Goal: Task Accomplishment & Management: Manage account settings

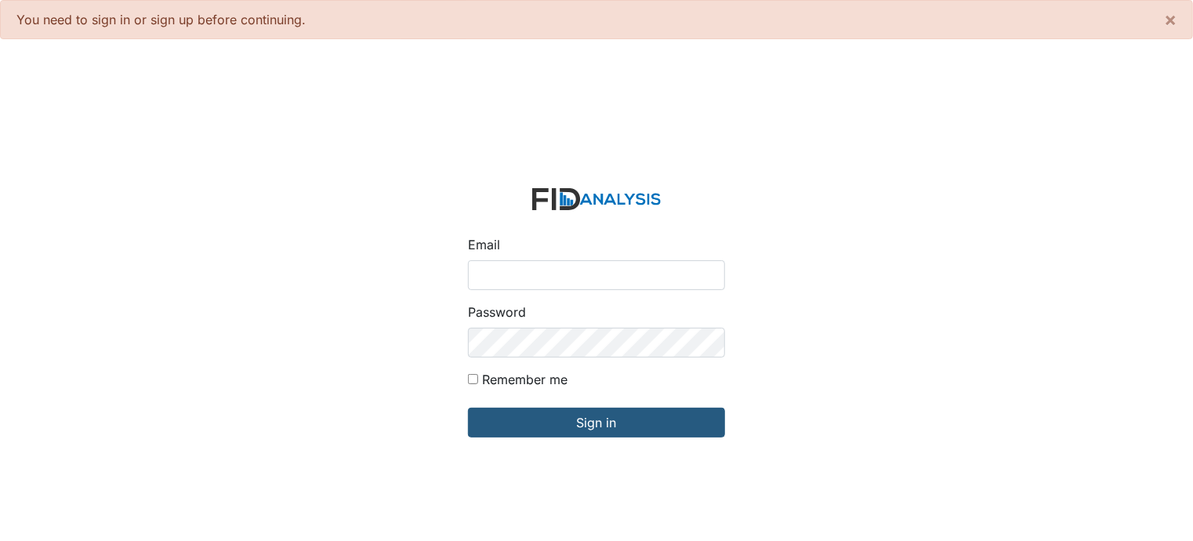
type input "[PERSON_NAME][EMAIL_ADDRESS][DOMAIN_NAME]"
click at [628, 450] on form "Email mcarter@lifeincorporated.com Password Remember me Sign in" at bounding box center [597, 323] width 282 height 294
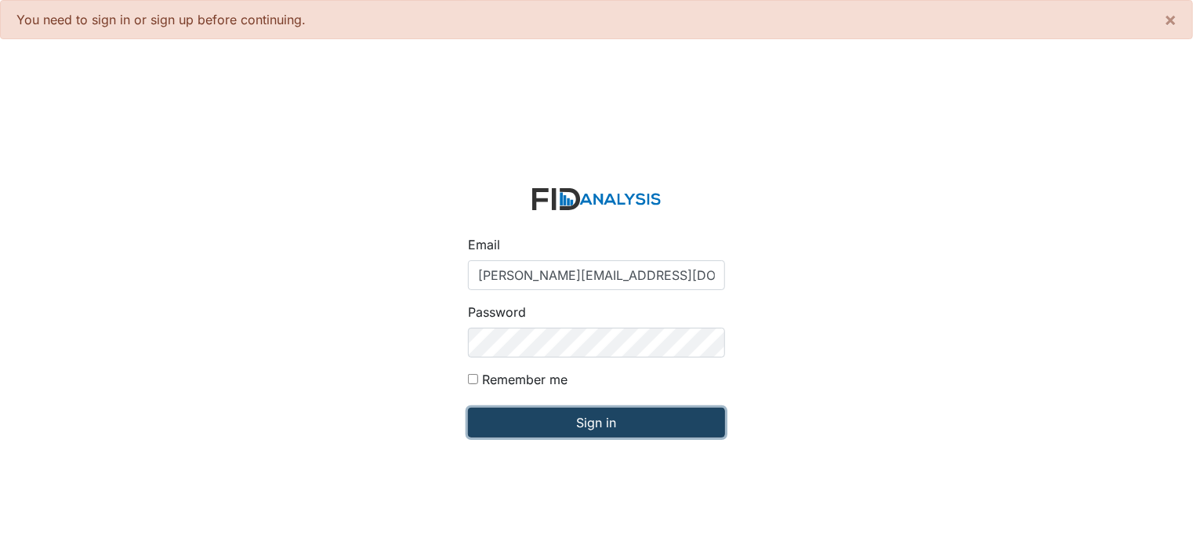
click at [605, 420] on input "Sign in" at bounding box center [596, 423] width 257 height 30
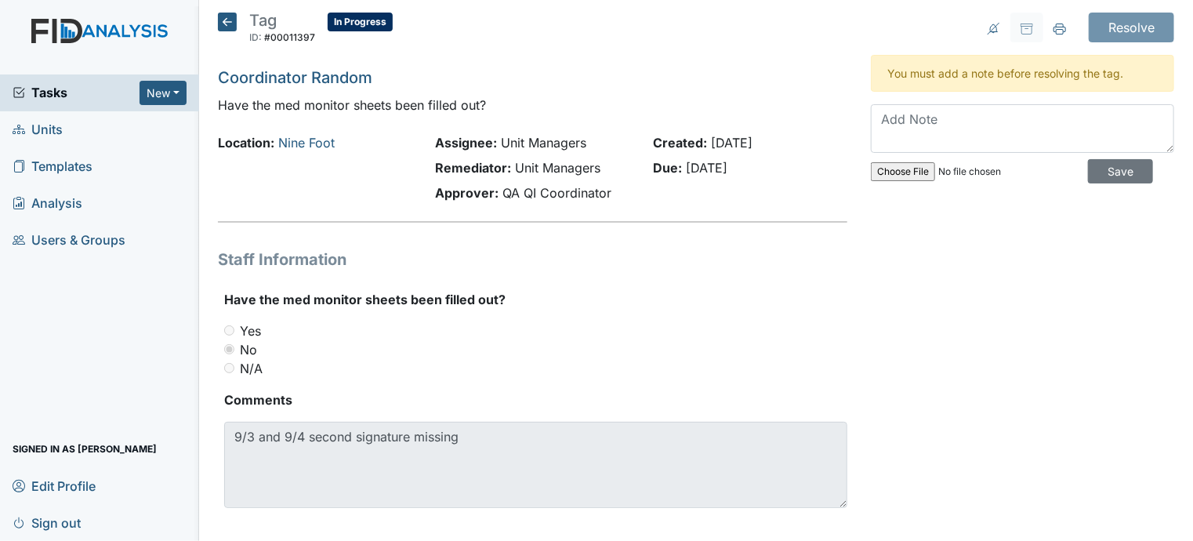
scroll to position [16, 0]
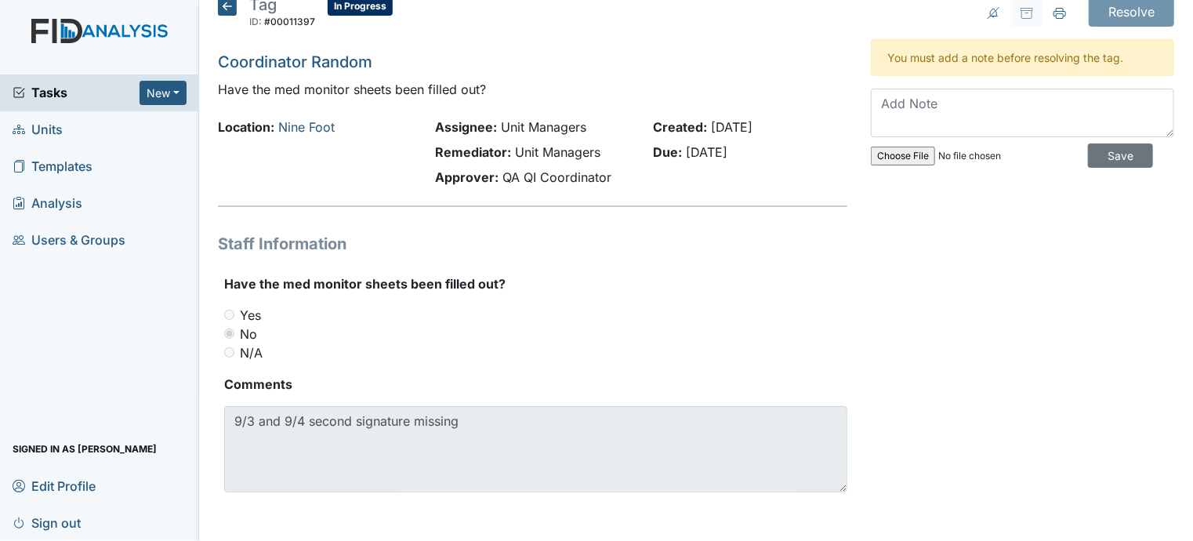
click at [224, 4] on icon at bounding box center [227, 6] width 19 height 19
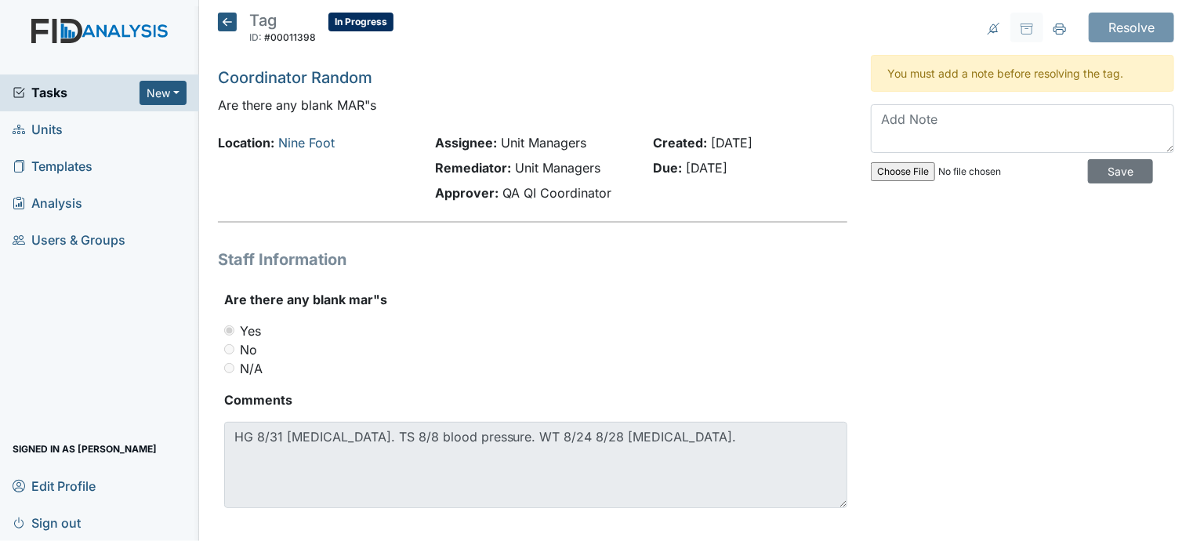
click at [900, 382] on div "Resolve Archive Task × Are you sure you want to archive this task? It will appe…" at bounding box center [1022, 279] width 327 height 533
click at [224, 17] on icon at bounding box center [227, 22] width 19 height 19
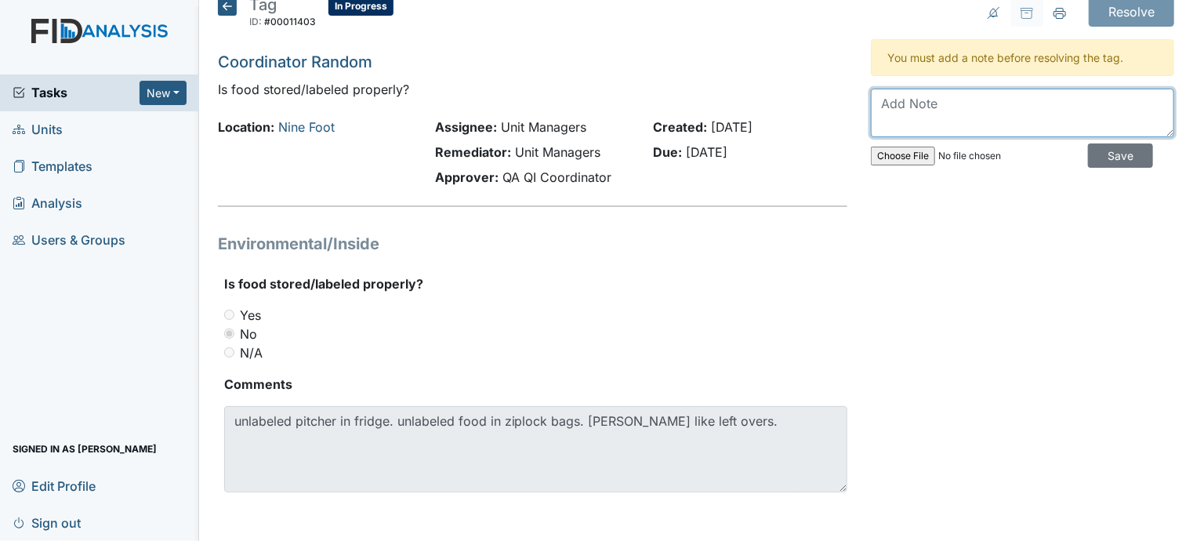
click at [907, 109] on textarea at bounding box center [1022, 113] width 303 height 49
type textarea "t"
click at [906, 110] on textarea "disposed of food" at bounding box center [1022, 113] width 303 height 49
click at [1001, 111] on textarea "disposed of food" at bounding box center [1022, 113] width 303 height 49
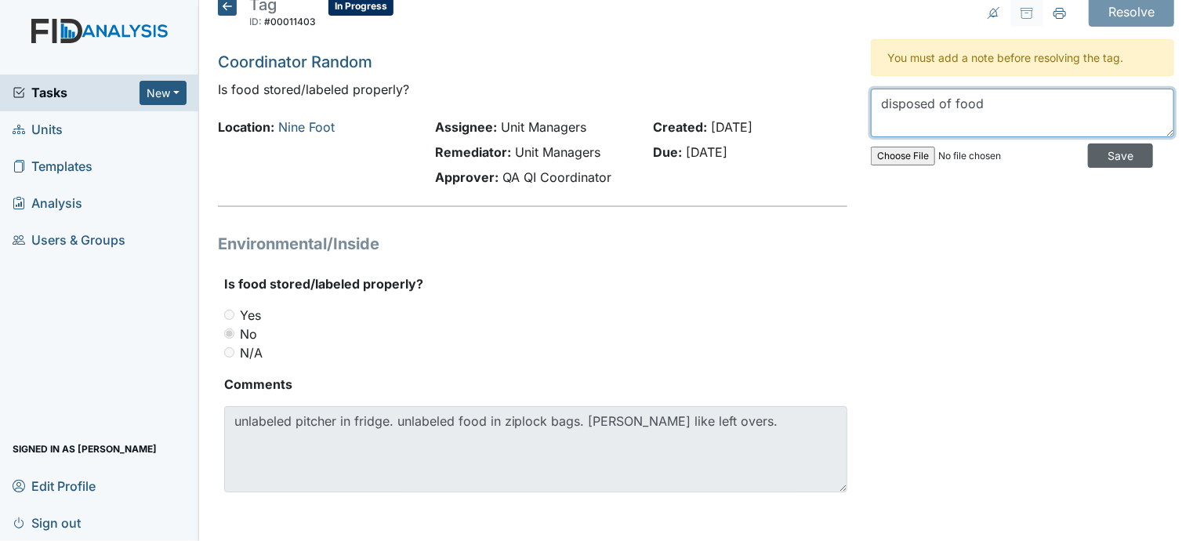
type textarea "disposed of food"
click at [1098, 154] on input "Save" at bounding box center [1120, 155] width 65 height 24
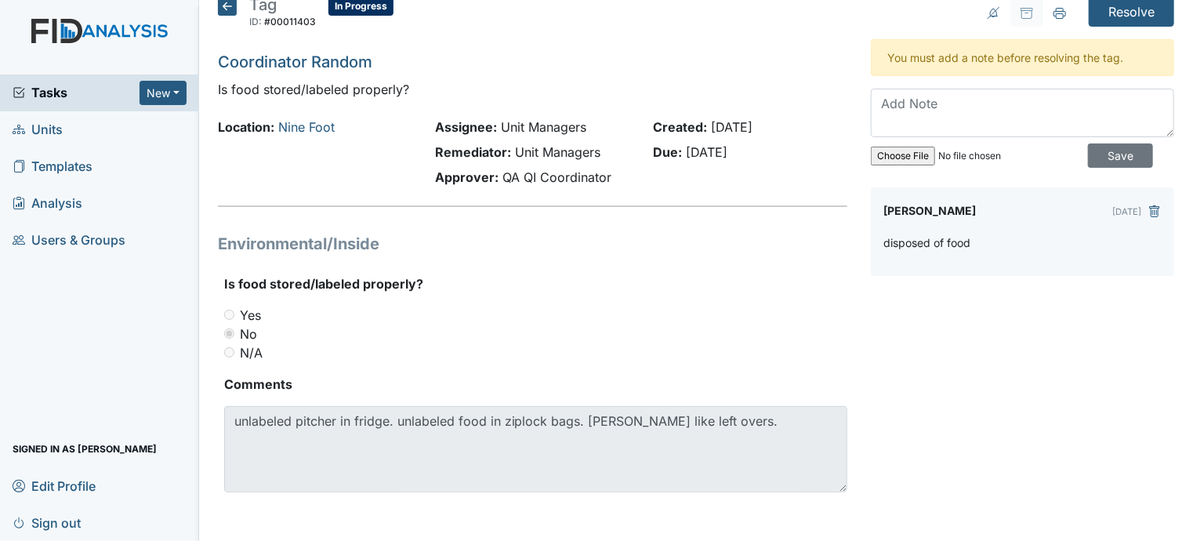
click at [964, 238] on div "disposed of food" at bounding box center [1023, 248] width 278 height 29
click at [1149, 211] on icon "submit" at bounding box center [1155, 211] width 13 height 13
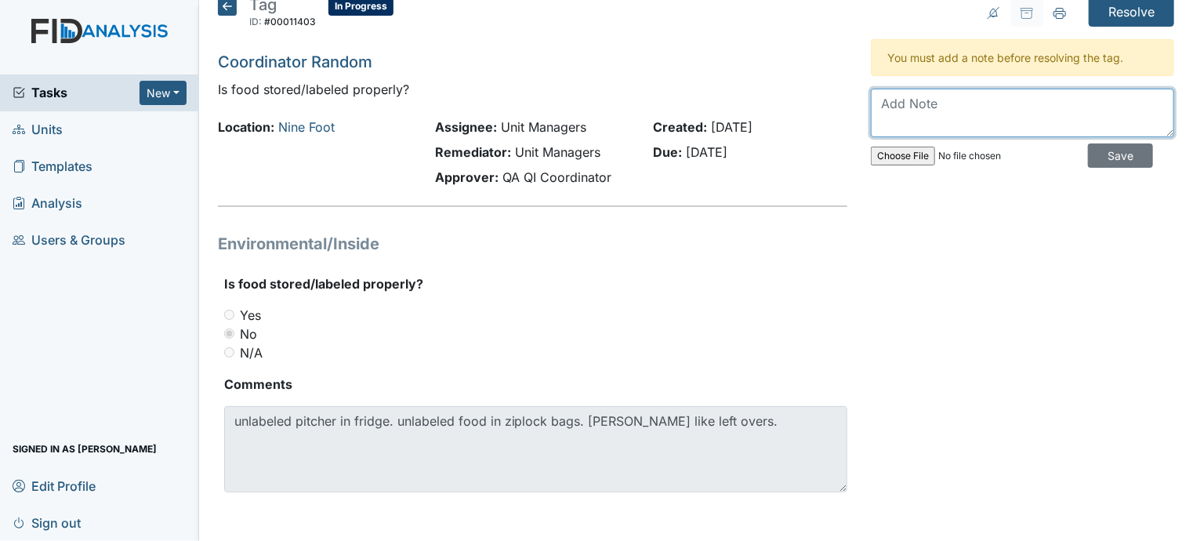
click at [881, 107] on textarea at bounding box center [1022, 113] width 303 height 49
type textarea "threw the food away and labeled the water pitcher"
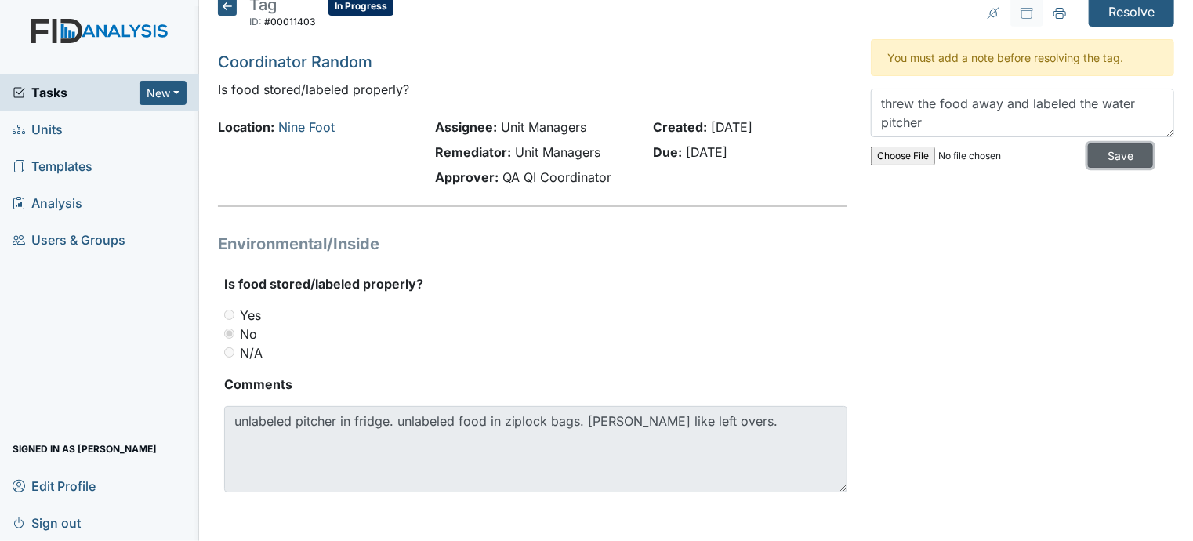
click at [1098, 157] on input "Save" at bounding box center [1120, 155] width 65 height 24
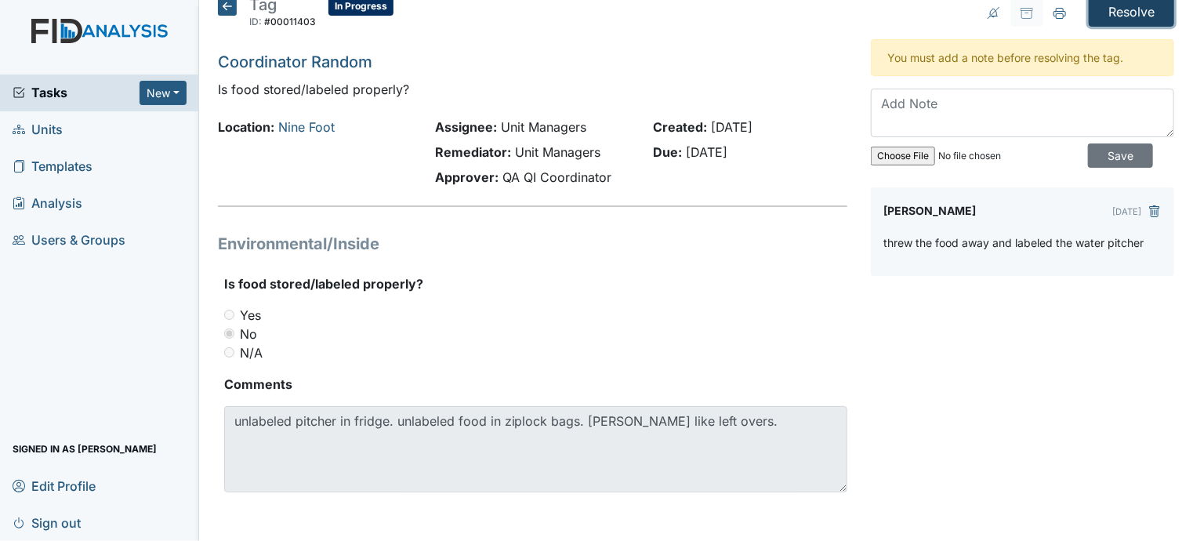
click at [1134, 9] on input "Resolve" at bounding box center [1131, 12] width 85 height 30
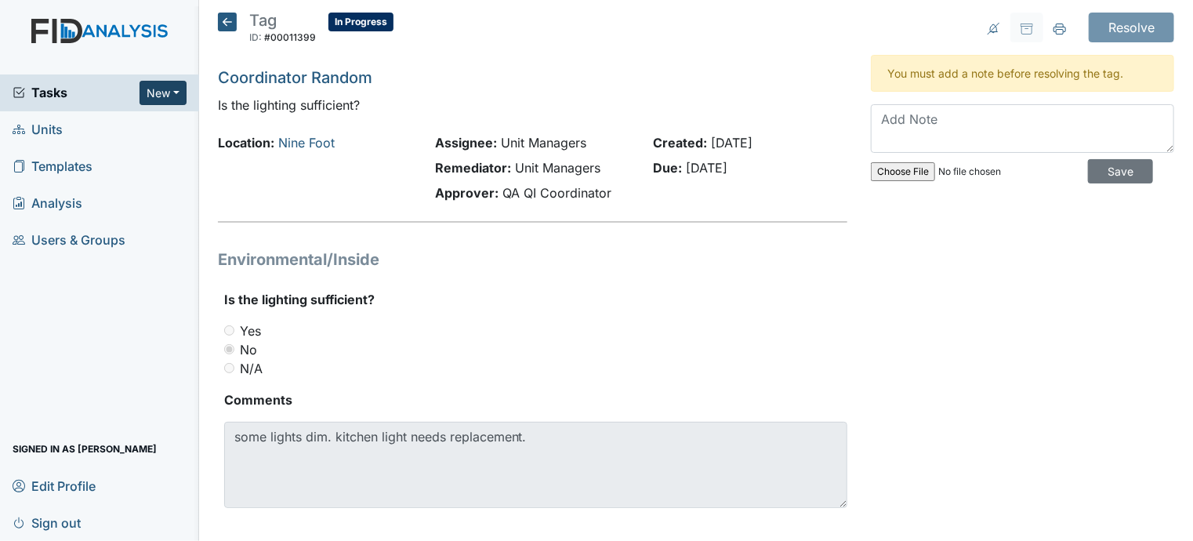
click at [163, 93] on button "New" at bounding box center [163, 93] width 47 height 24
click at [100, 125] on link "Form" at bounding box center [123, 125] width 124 height 25
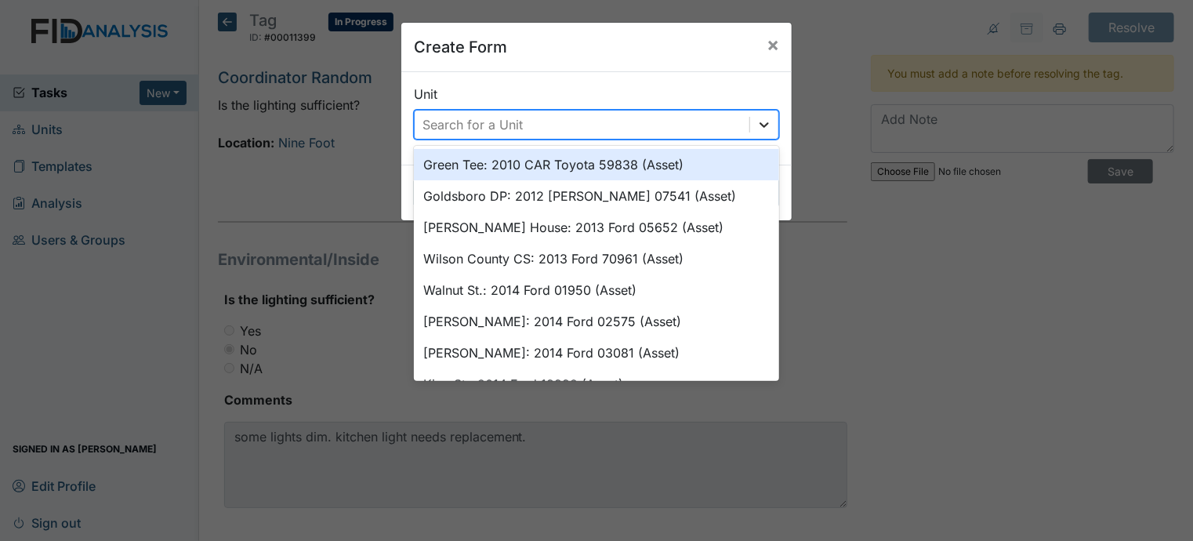
click at [757, 121] on icon at bounding box center [765, 125] width 16 height 16
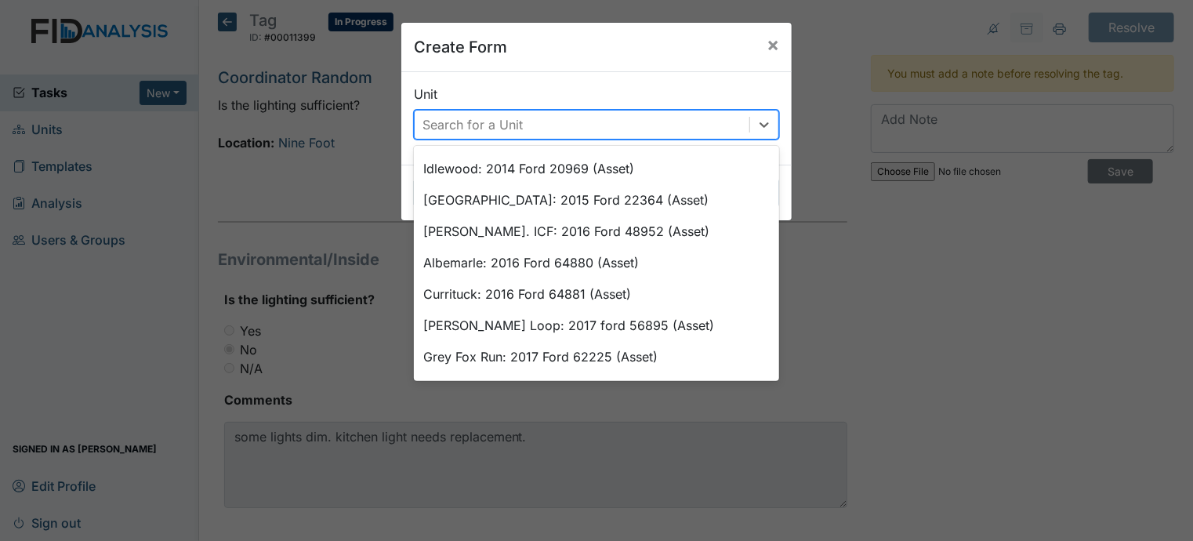
scroll to position [261, 0]
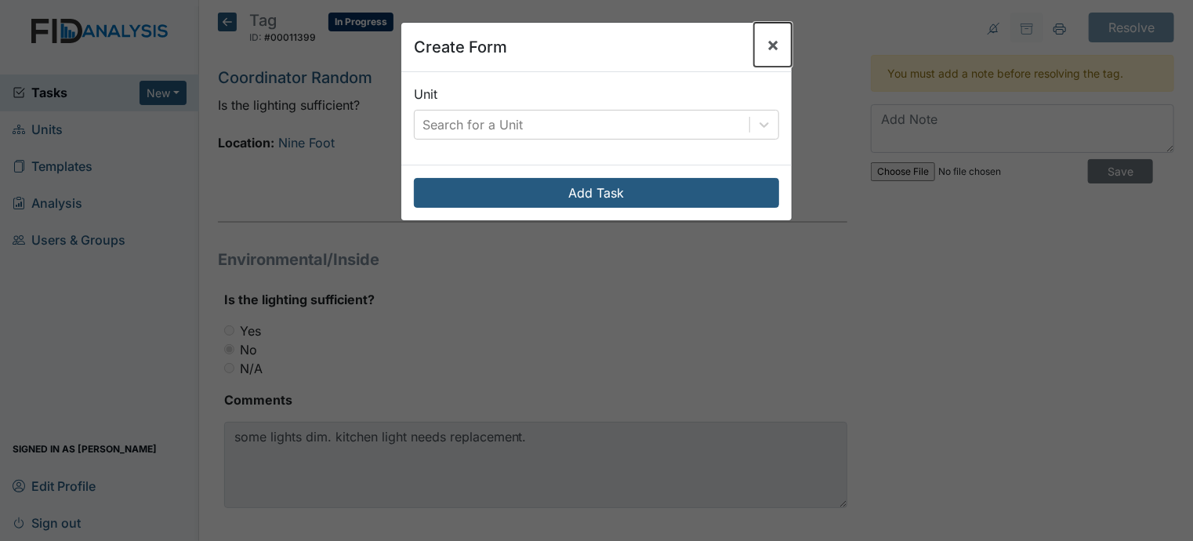
click at [768, 46] on span "×" at bounding box center [773, 44] width 13 height 23
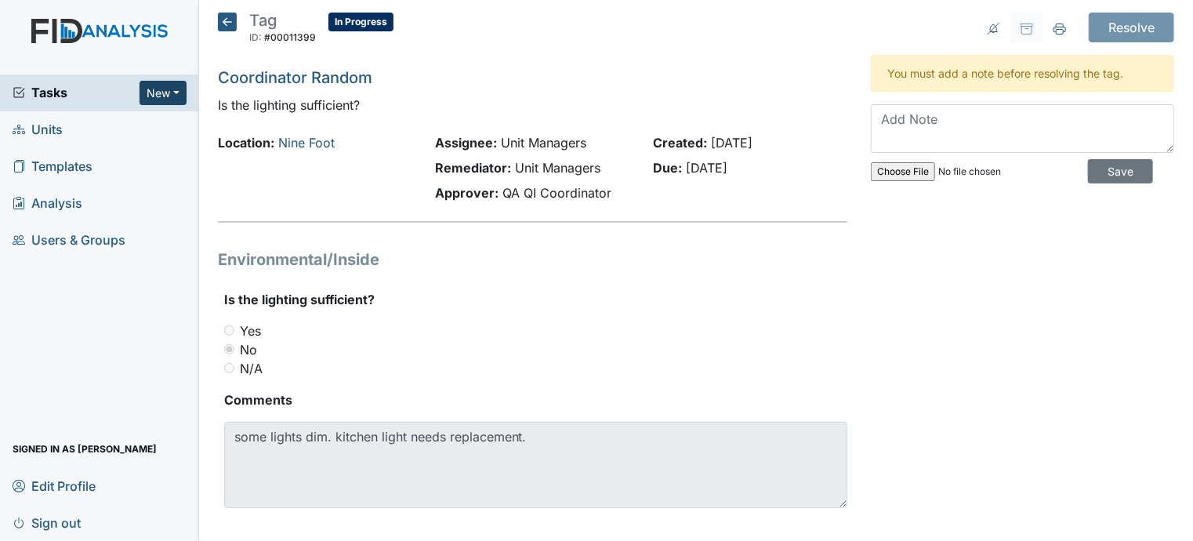
click at [152, 93] on button "New" at bounding box center [163, 93] width 47 height 24
click at [129, 152] on link "Inspection" at bounding box center [123, 150] width 124 height 25
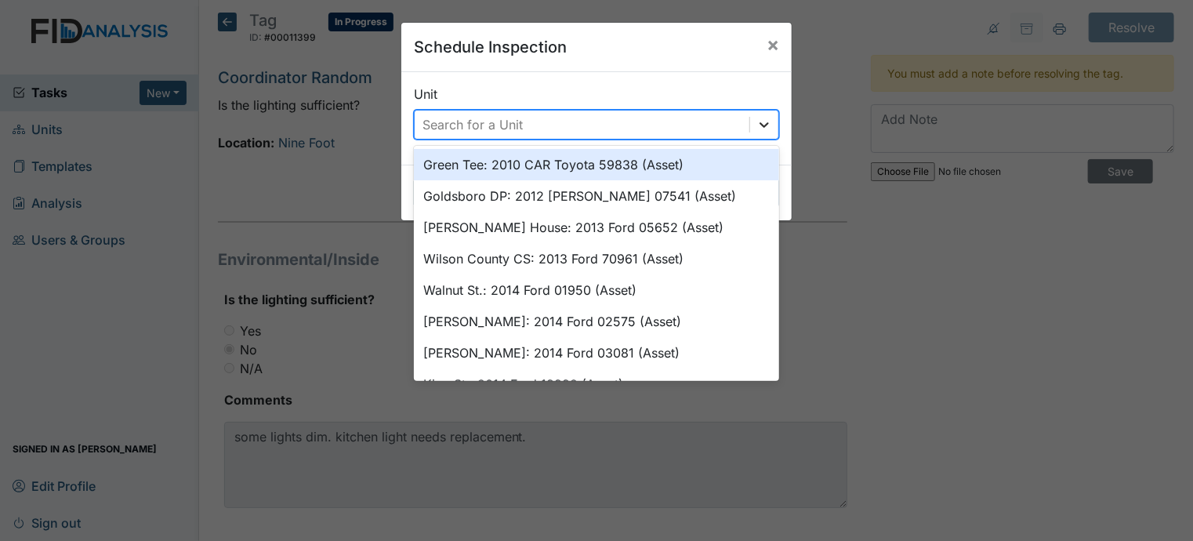
click at [760, 126] on icon at bounding box center [764, 124] width 9 height 5
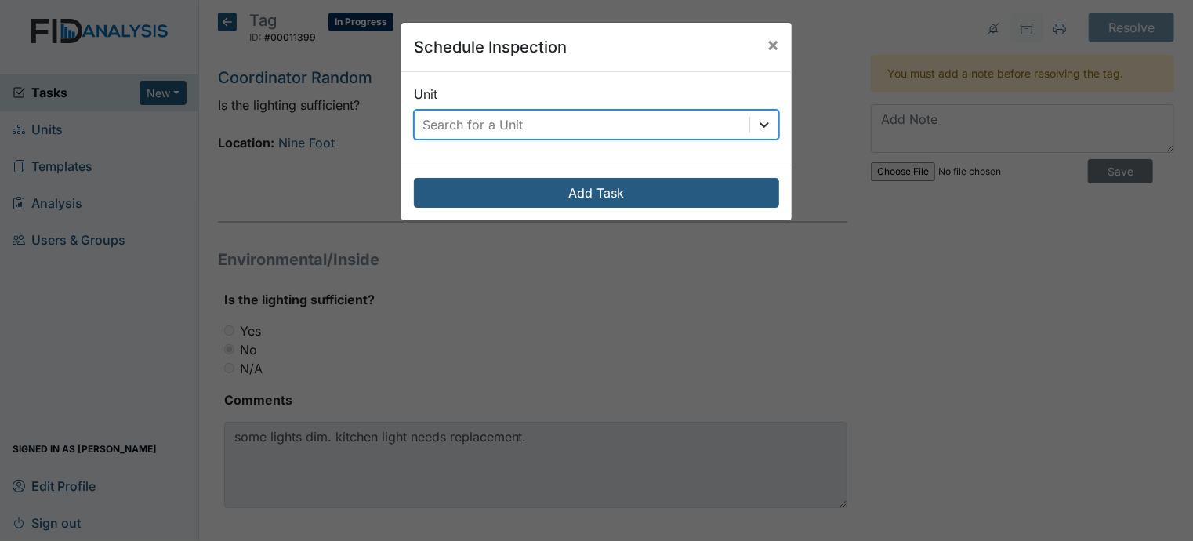
click at [760, 126] on icon at bounding box center [764, 124] width 9 height 5
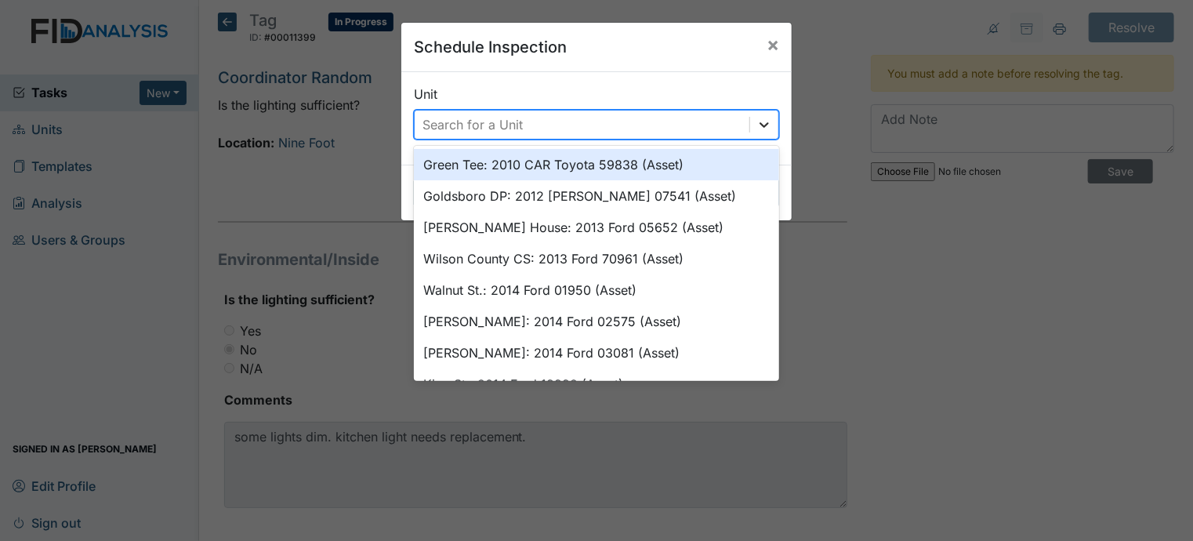
click at [760, 126] on icon at bounding box center [764, 124] width 9 height 5
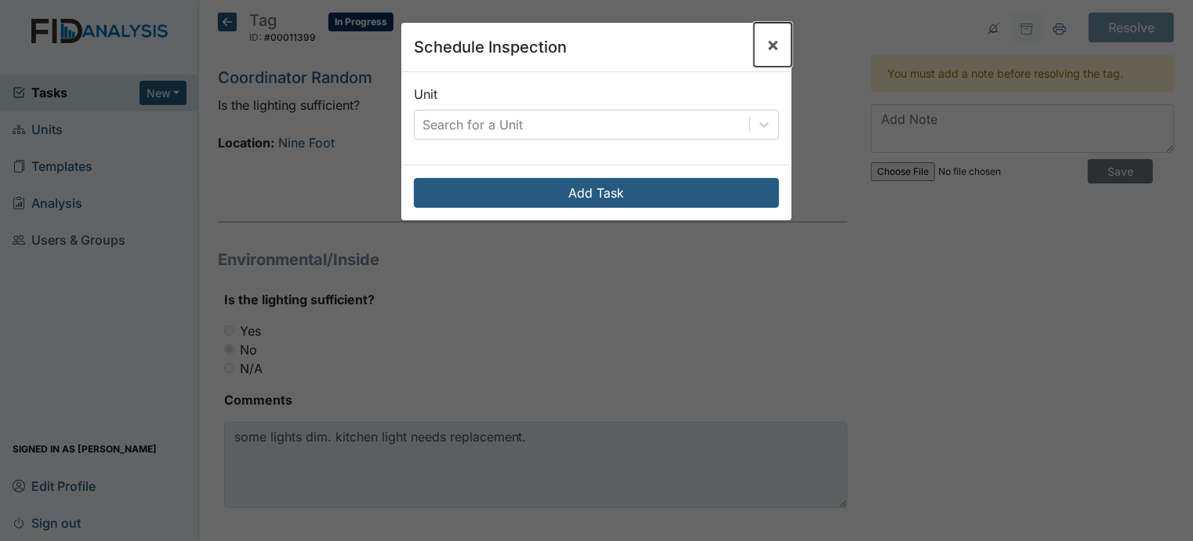
click at [767, 44] on span "×" at bounding box center [773, 44] width 13 height 23
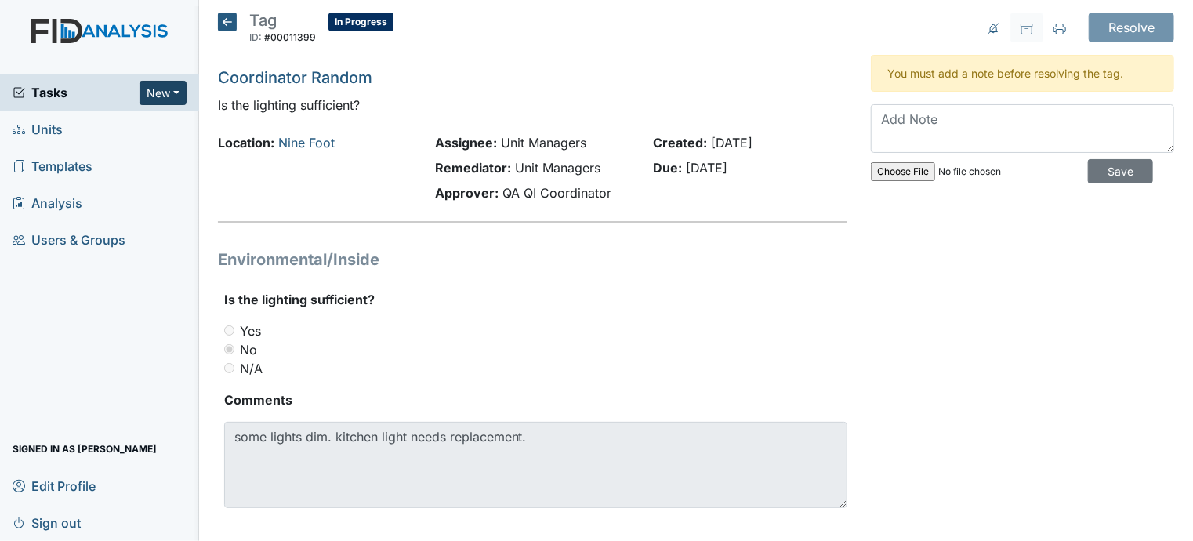
click at [160, 92] on button "New" at bounding box center [163, 93] width 47 height 24
click at [133, 177] on link "Document" at bounding box center [123, 175] width 124 height 25
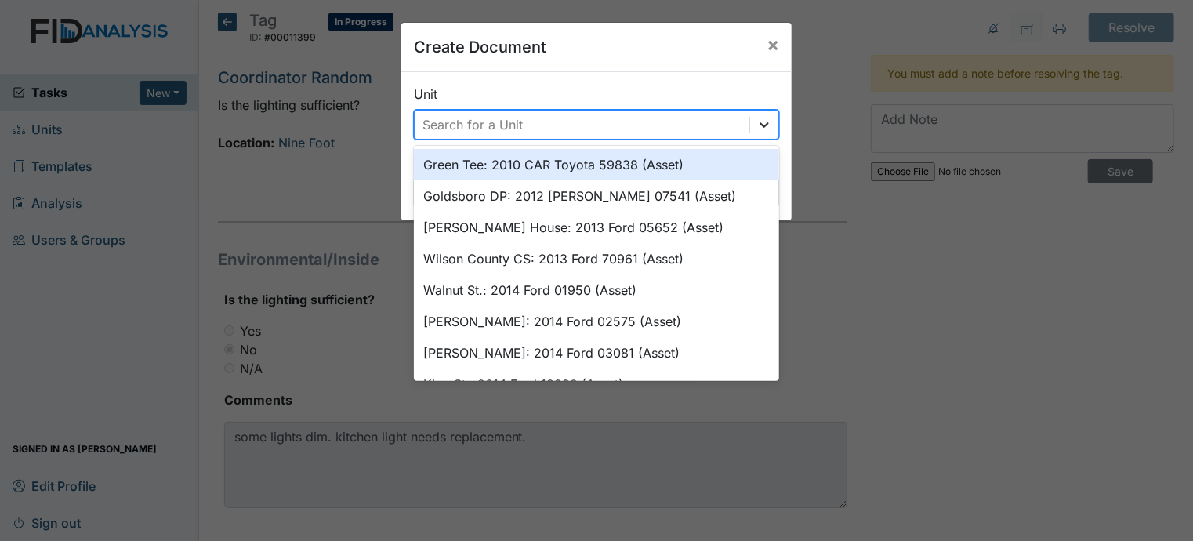
click at [760, 125] on icon at bounding box center [764, 124] width 9 height 5
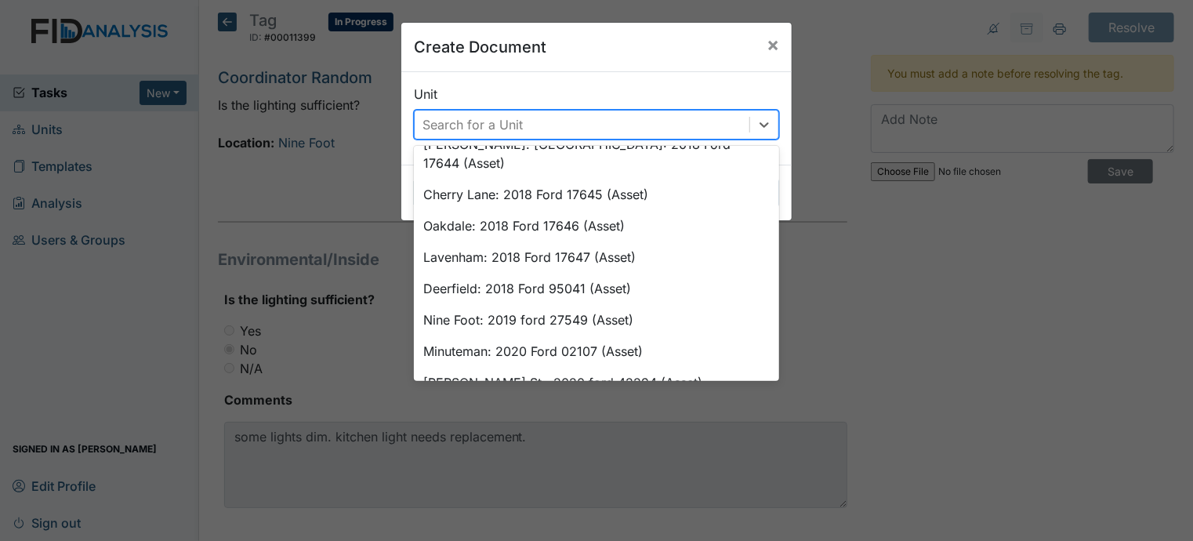
scroll to position [679, 0]
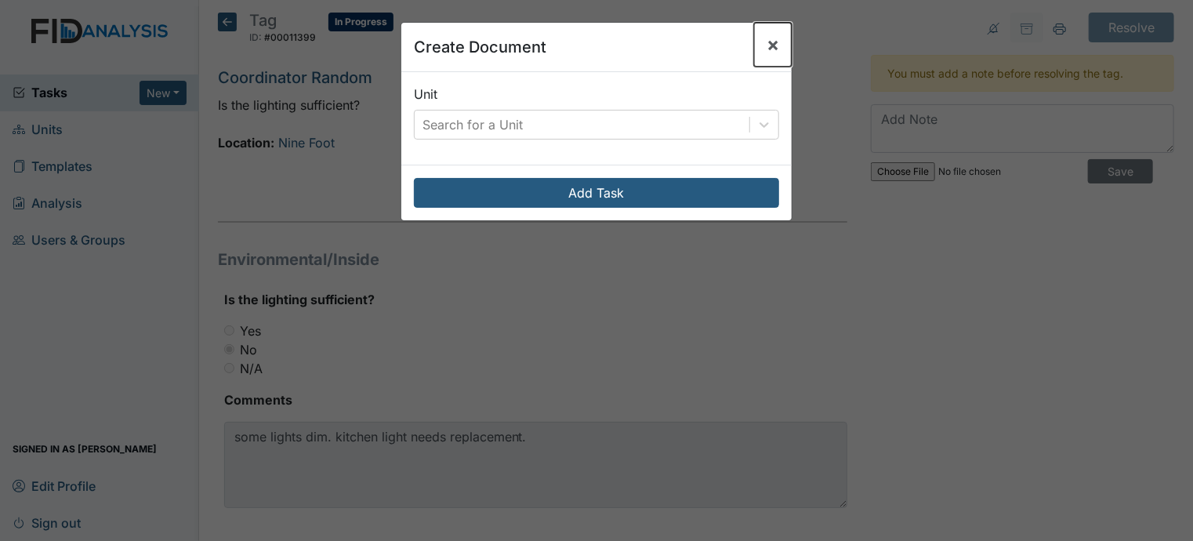
click at [767, 42] on span "×" at bounding box center [773, 44] width 13 height 23
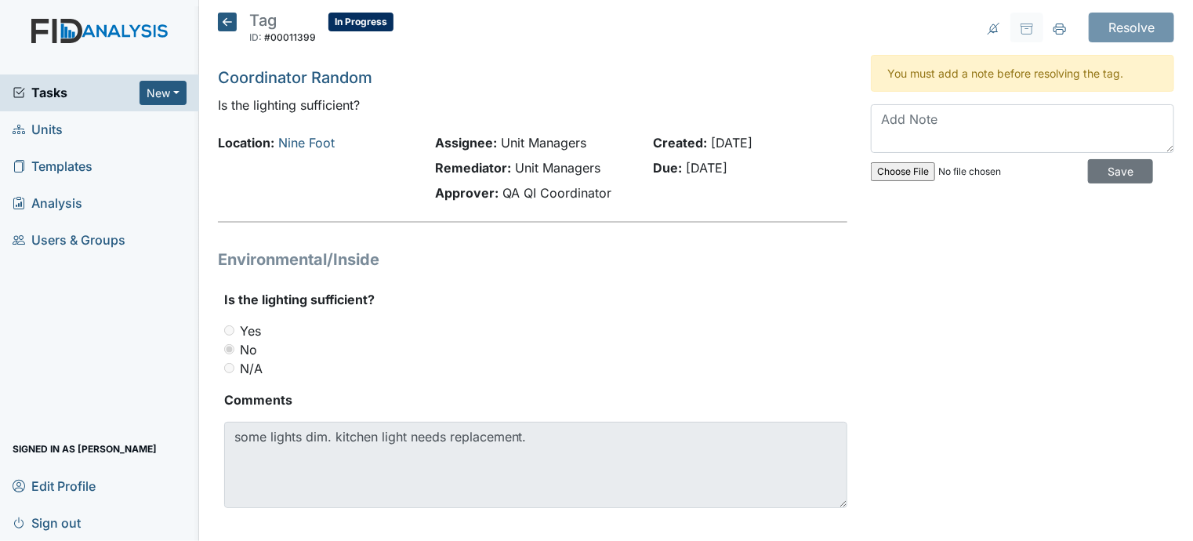
click at [49, 134] on span "Units" at bounding box center [38, 130] width 50 height 24
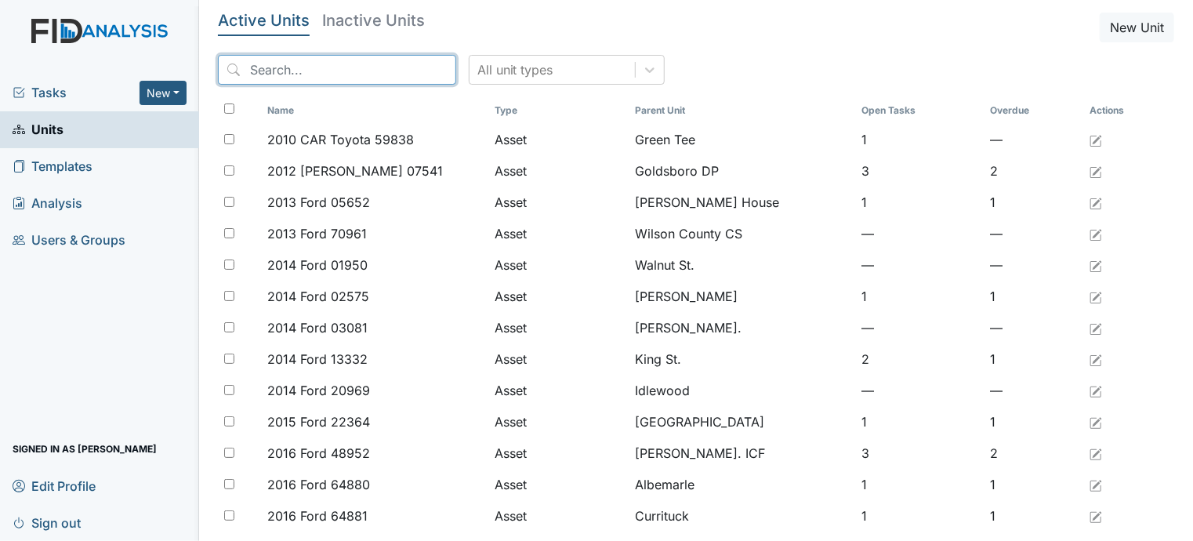
click at [249, 69] on input "search" at bounding box center [337, 70] width 238 height 30
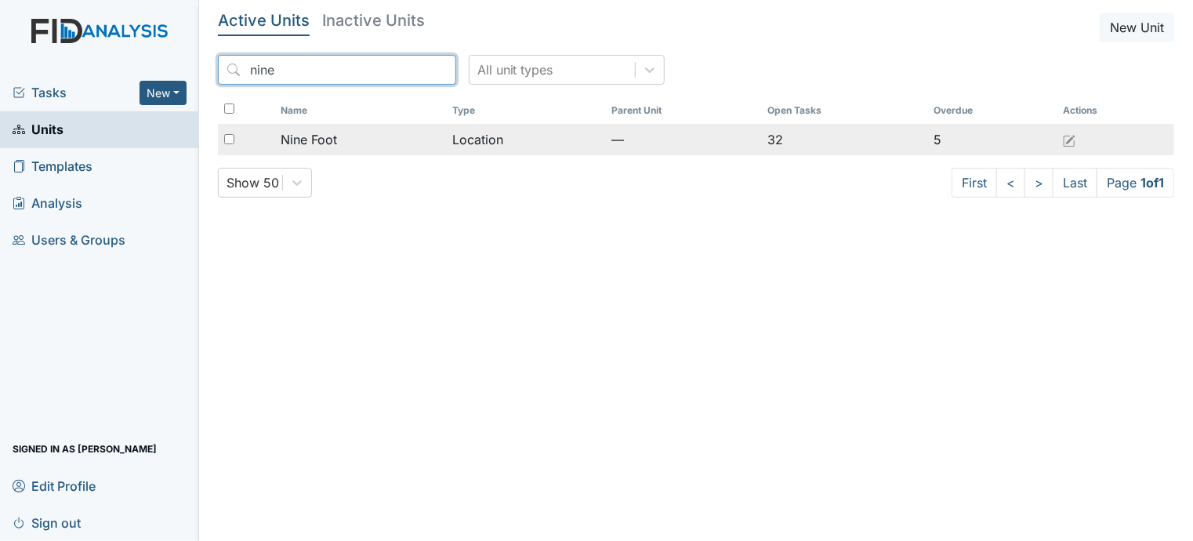
type input "nine"
click at [311, 133] on span "Nine Foot" at bounding box center [309, 139] width 56 height 19
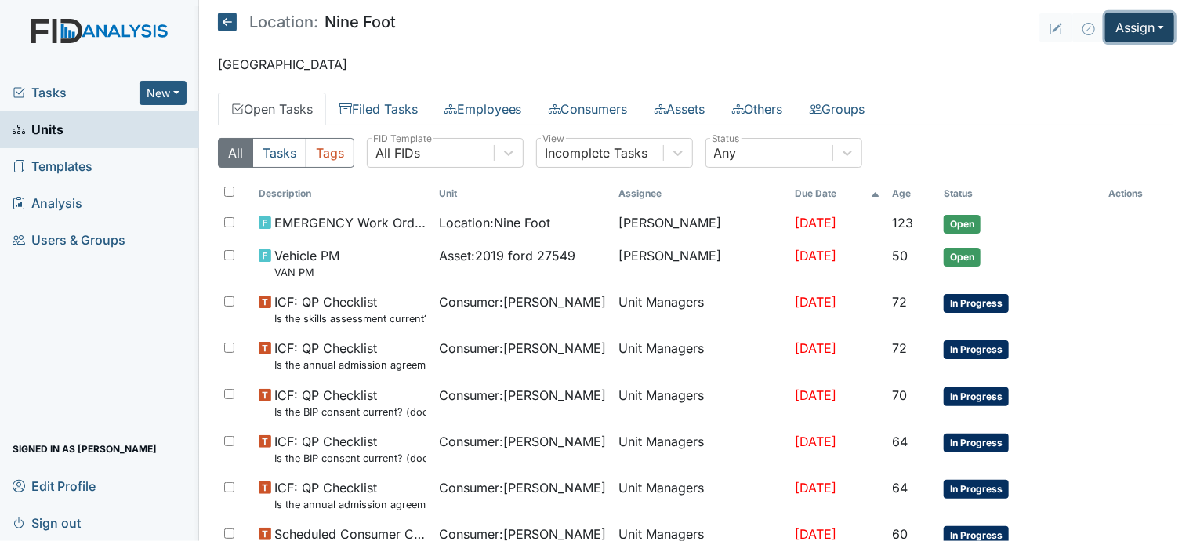
click at [1131, 34] on button "Assign" at bounding box center [1140, 28] width 69 height 30
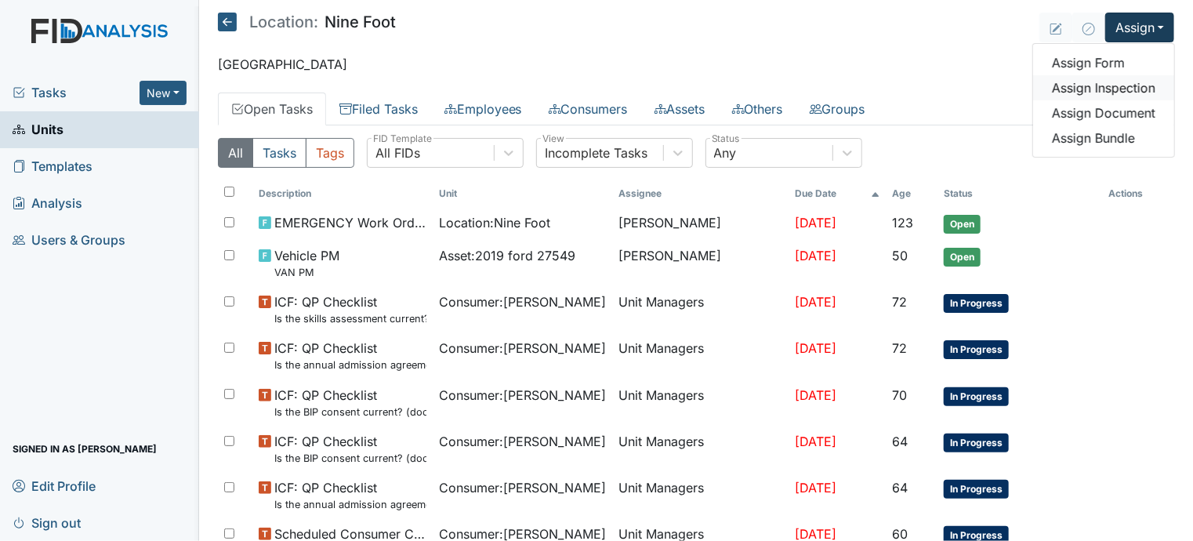
click at [1124, 89] on link "Assign Inspection" at bounding box center [1103, 87] width 141 height 25
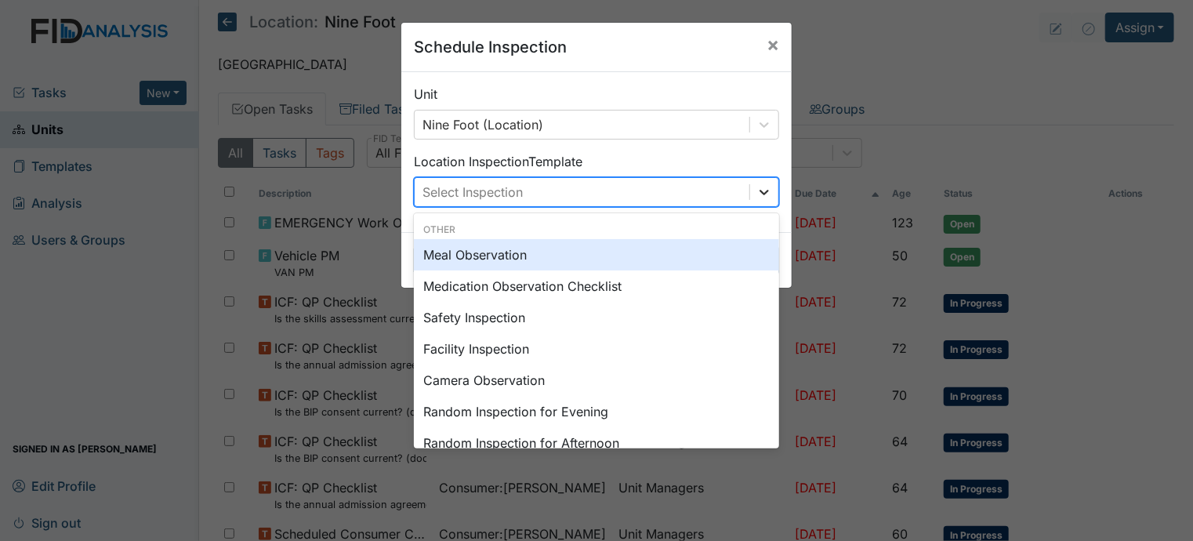
click at [757, 188] on icon at bounding box center [765, 192] width 16 height 16
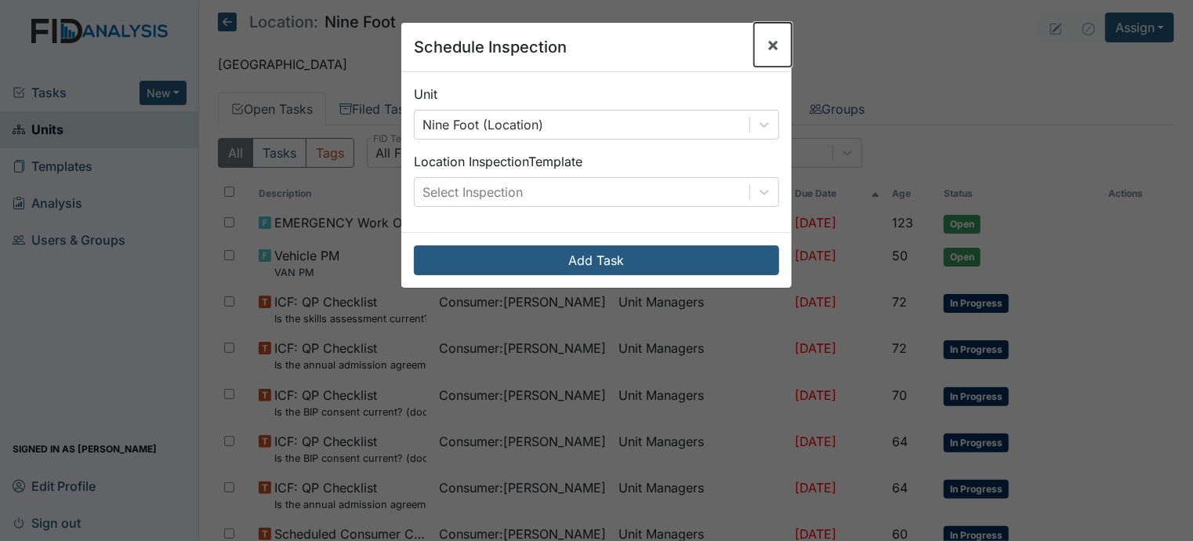
click at [767, 44] on span "×" at bounding box center [773, 44] width 13 height 23
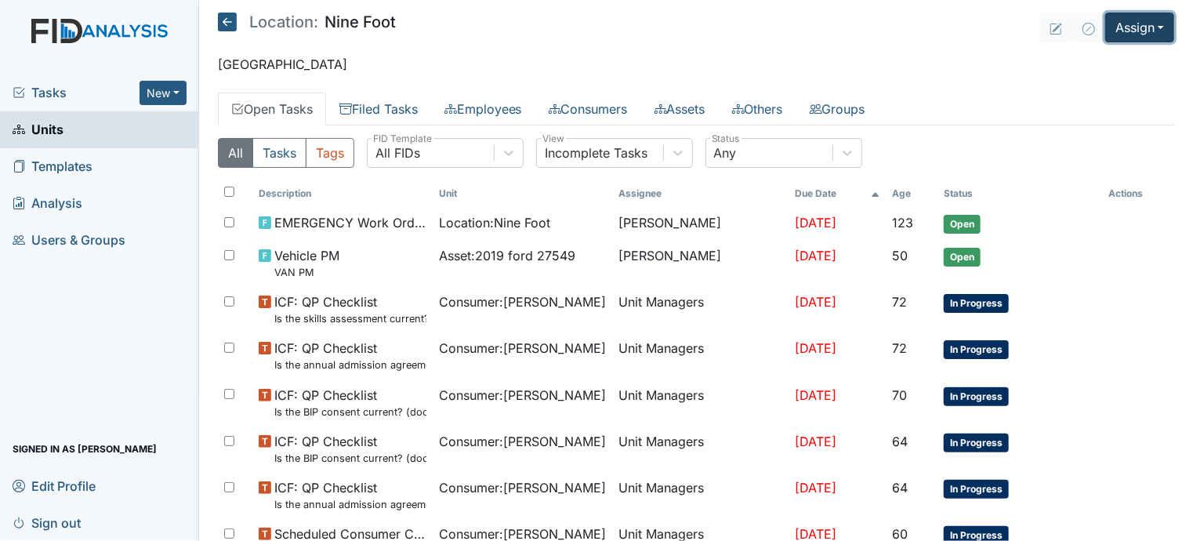
click at [1113, 29] on button "Assign" at bounding box center [1140, 28] width 69 height 30
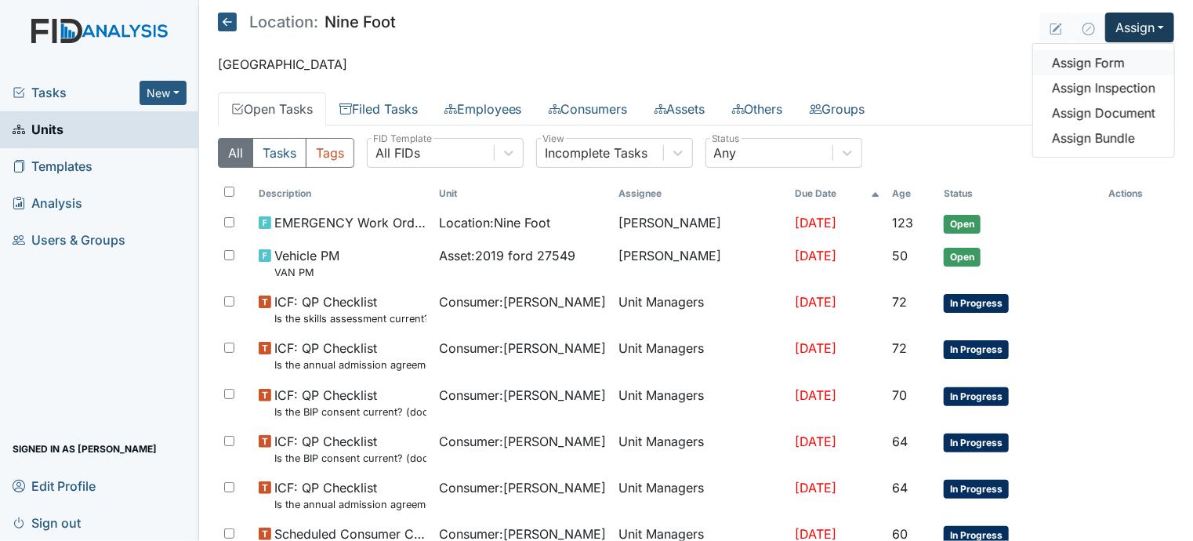
click at [1085, 60] on link "Assign Form" at bounding box center [1103, 62] width 141 height 25
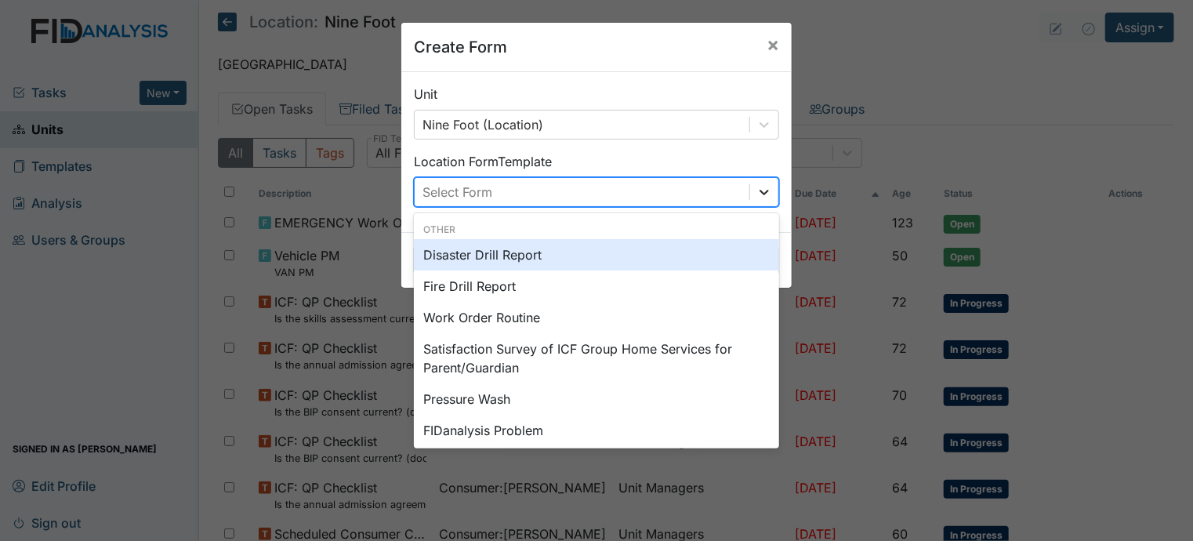
click at [761, 194] on icon at bounding box center [765, 192] width 16 height 16
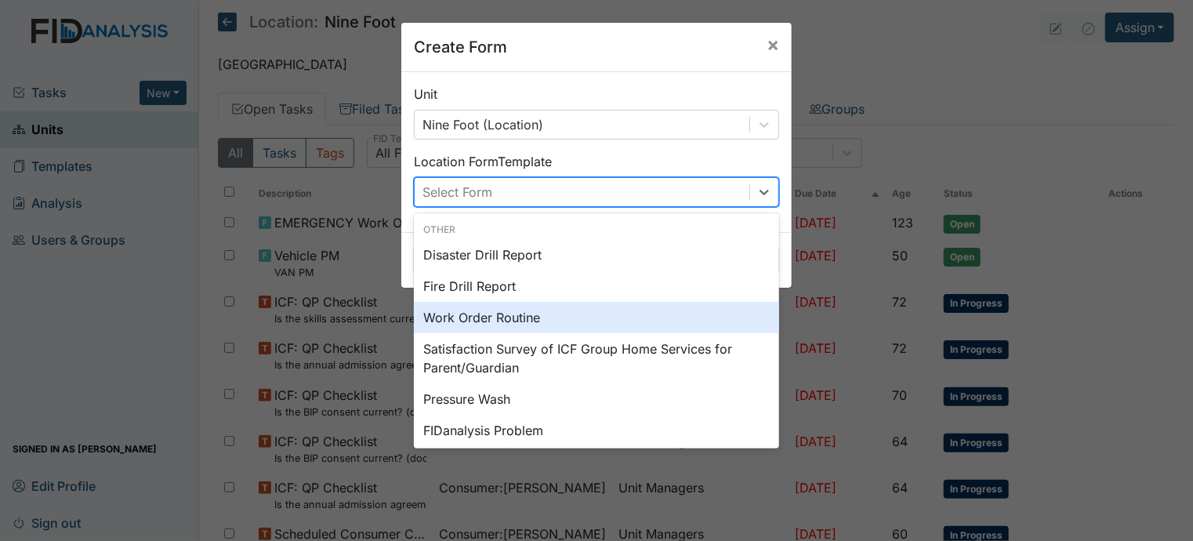
click at [553, 317] on div "Work Order Routine" at bounding box center [596, 317] width 365 height 31
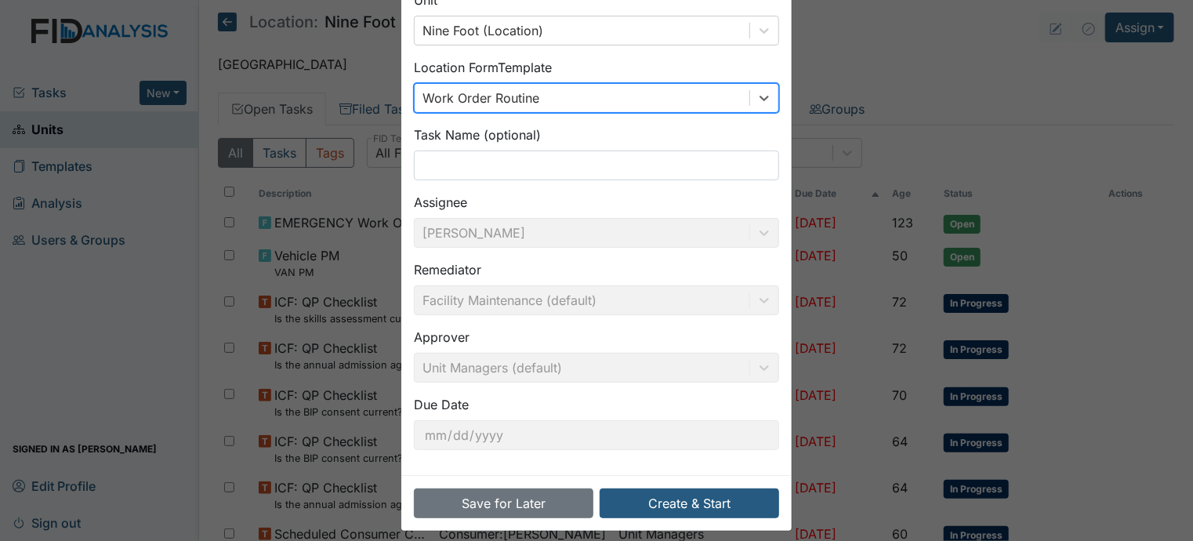
scroll to position [105, 0]
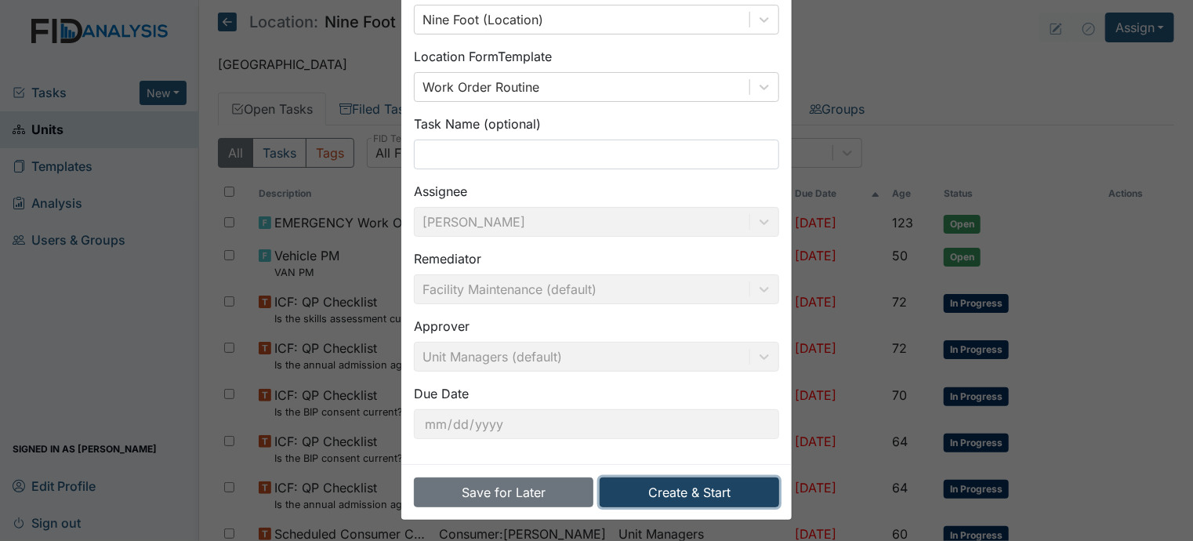
click at [677, 499] on button "Create & Start" at bounding box center [690, 493] width 180 height 30
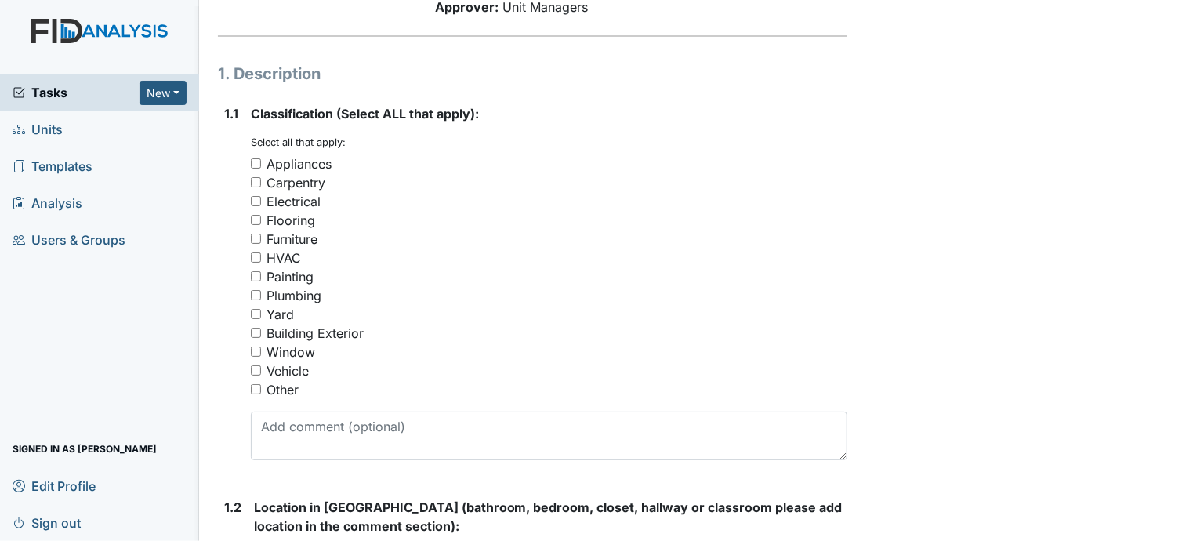
scroll to position [177, 0]
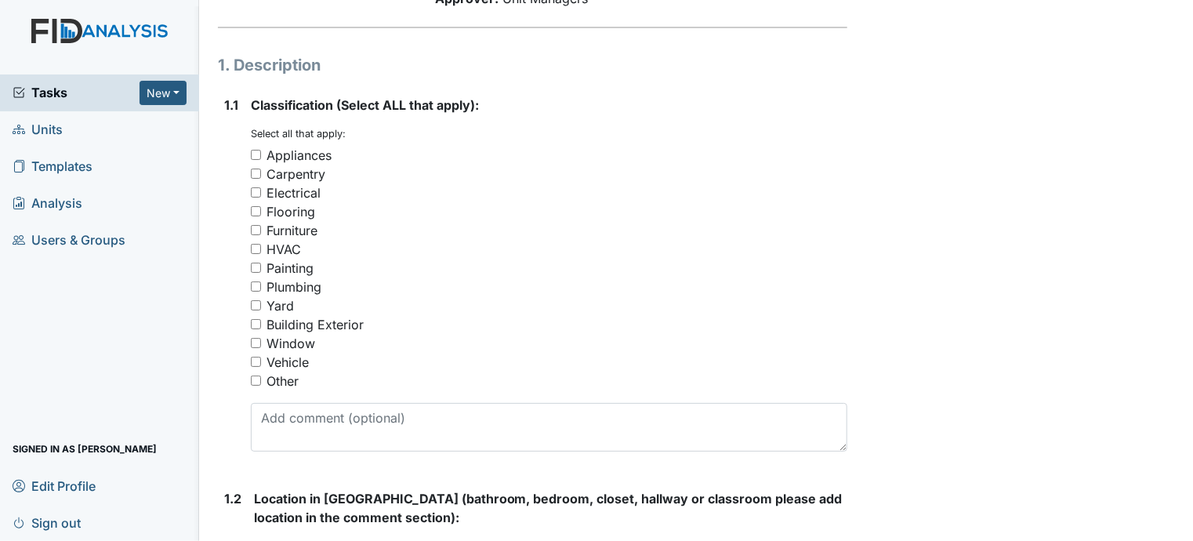
click at [256, 192] on input "Electrical" at bounding box center [256, 192] width 10 height 10
checkbox input "true"
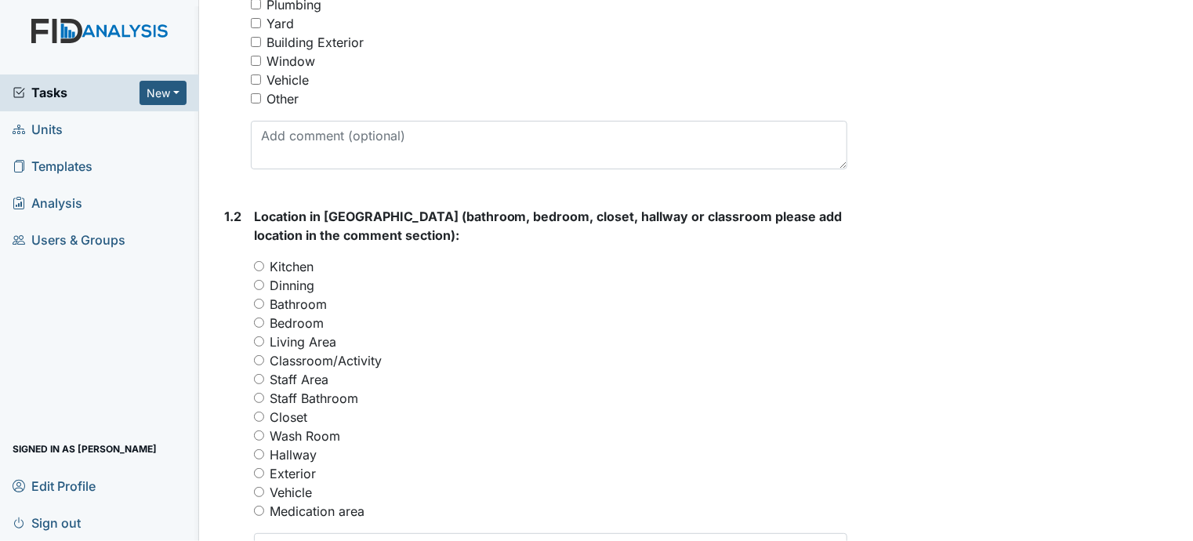
scroll to position [470, 0]
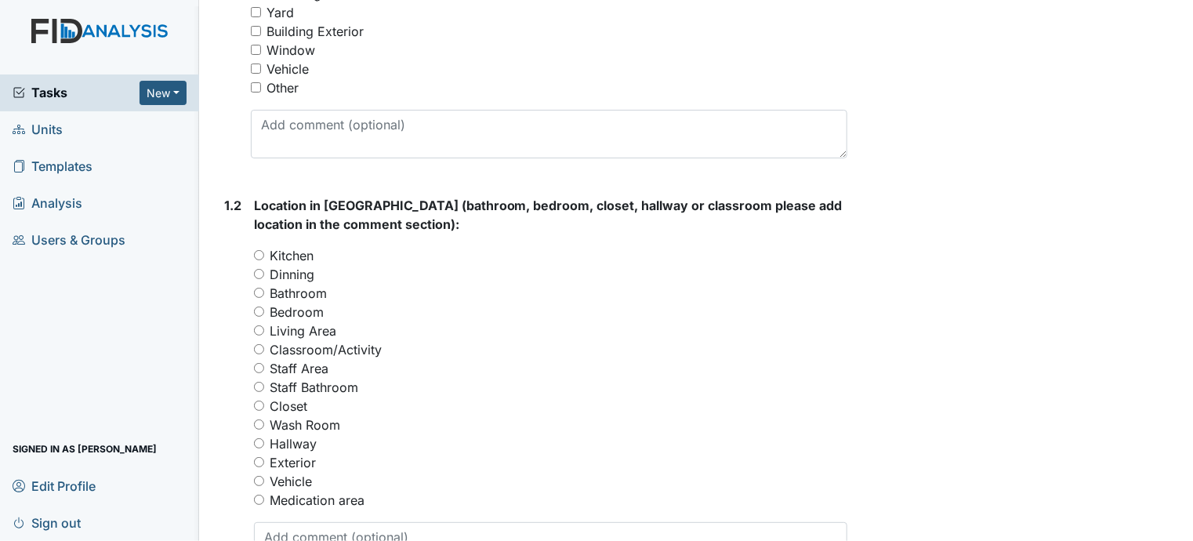
click at [260, 253] on input "Kitchen" at bounding box center [259, 255] width 10 height 10
radio input "true"
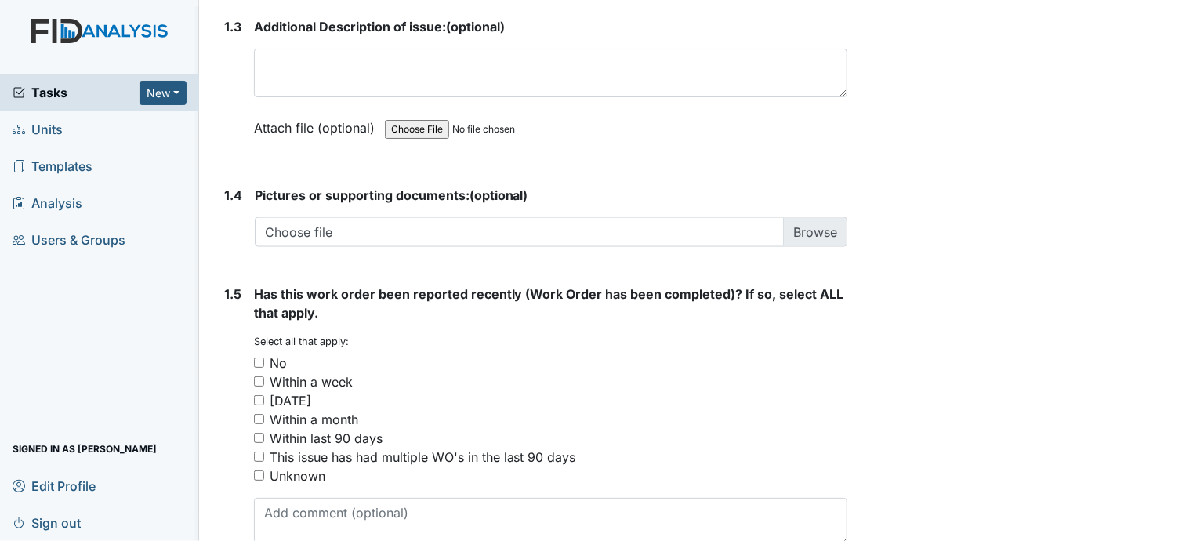
scroll to position [1076, 0]
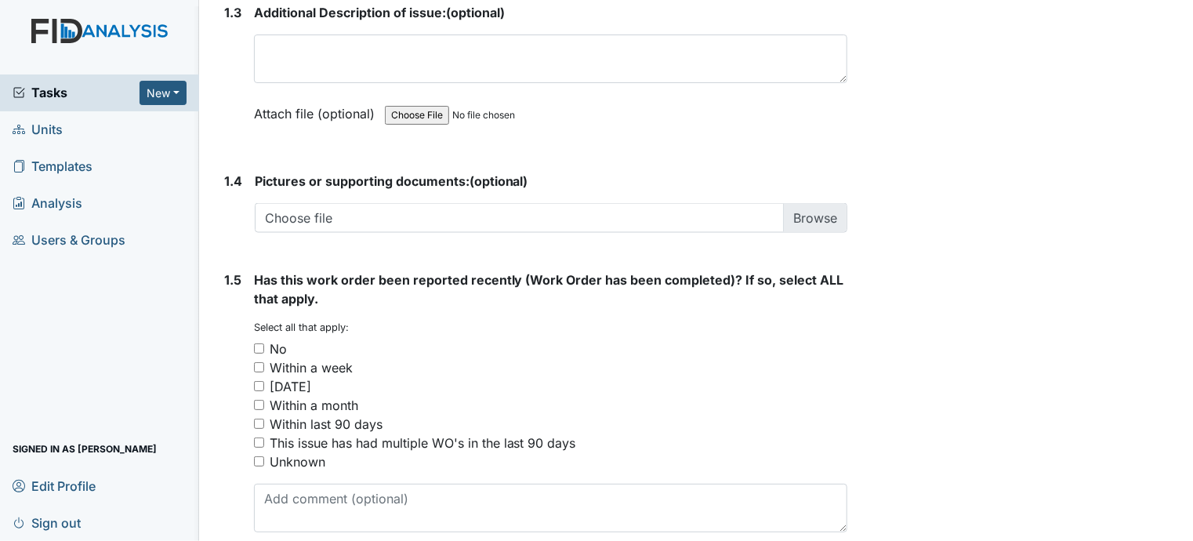
click at [258, 344] on input "No" at bounding box center [259, 348] width 10 height 10
checkbox input "true"
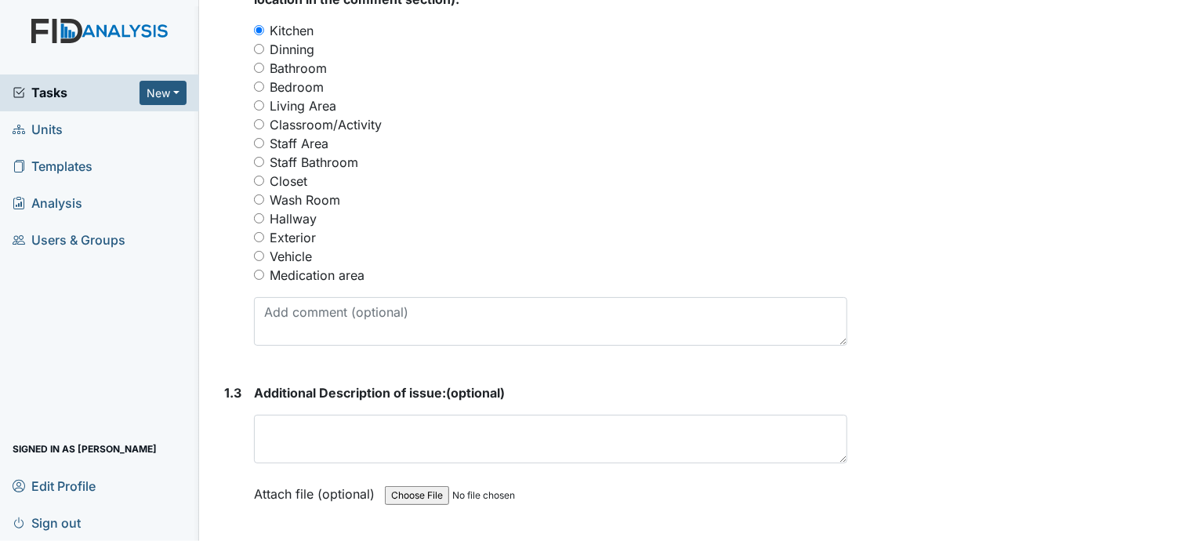
scroll to position [643, 0]
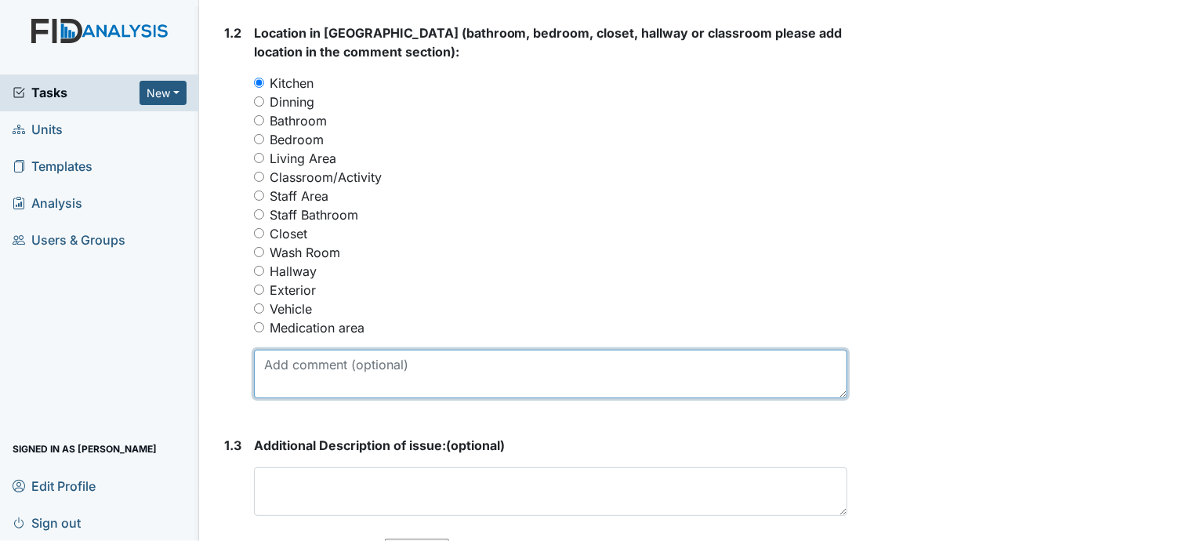
click at [292, 371] on textarea at bounding box center [551, 374] width 594 height 49
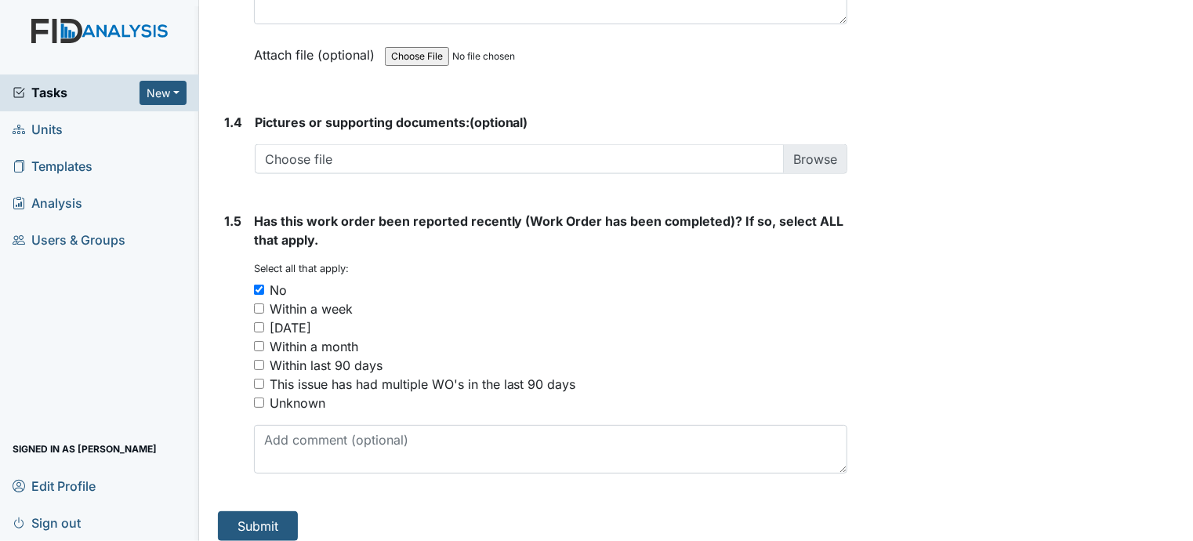
scroll to position [1145, 0]
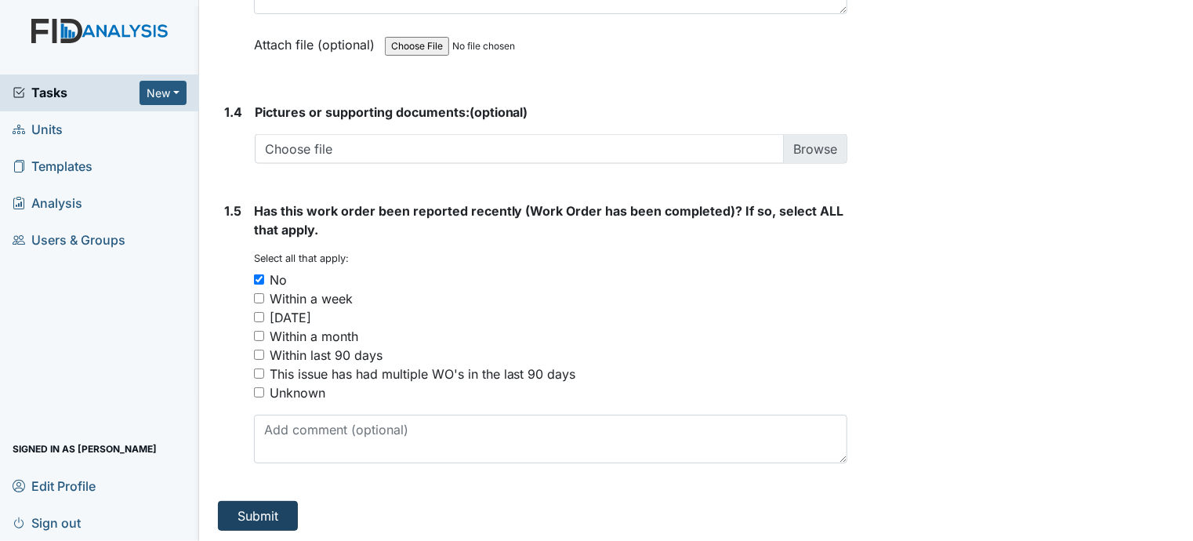
type textarea "the light bulb needs to be replaced."
click at [258, 512] on button "Submit" at bounding box center [258, 516] width 80 height 30
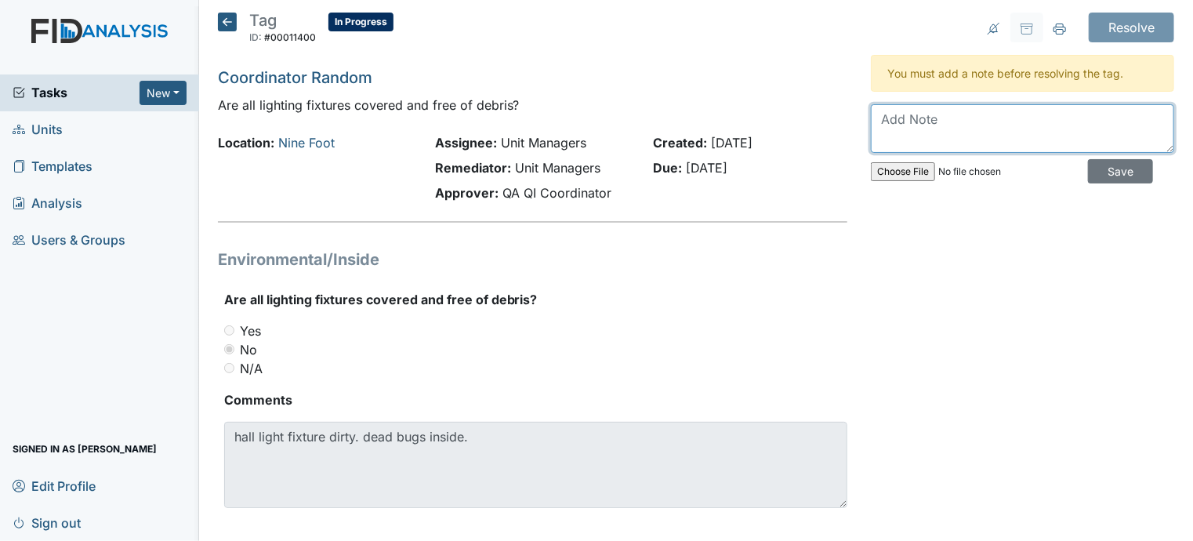
click at [876, 125] on textarea at bounding box center [1022, 128] width 303 height 49
type textarea "t"
type textarea "Took light fixture down and cleaned it out."
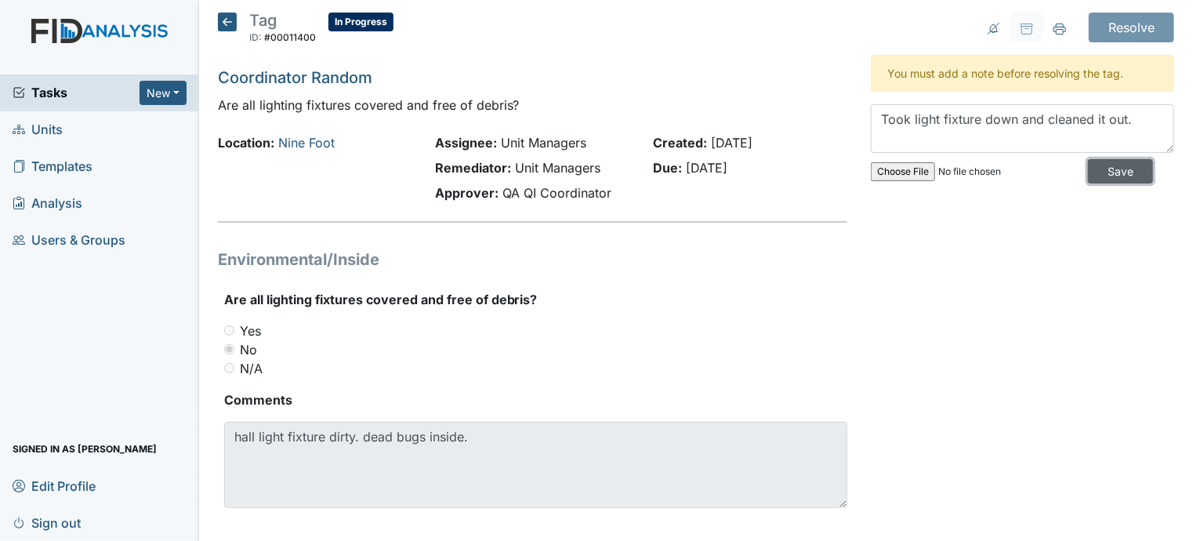
click at [1110, 170] on input "Save" at bounding box center [1120, 171] width 65 height 24
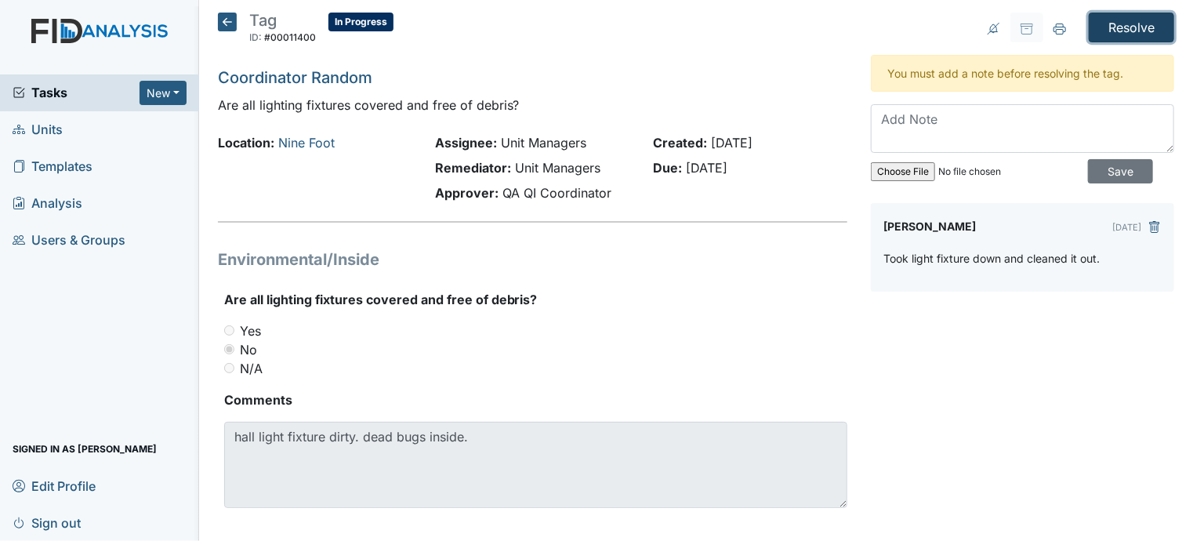
click at [1122, 26] on input "Resolve" at bounding box center [1131, 28] width 85 height 30
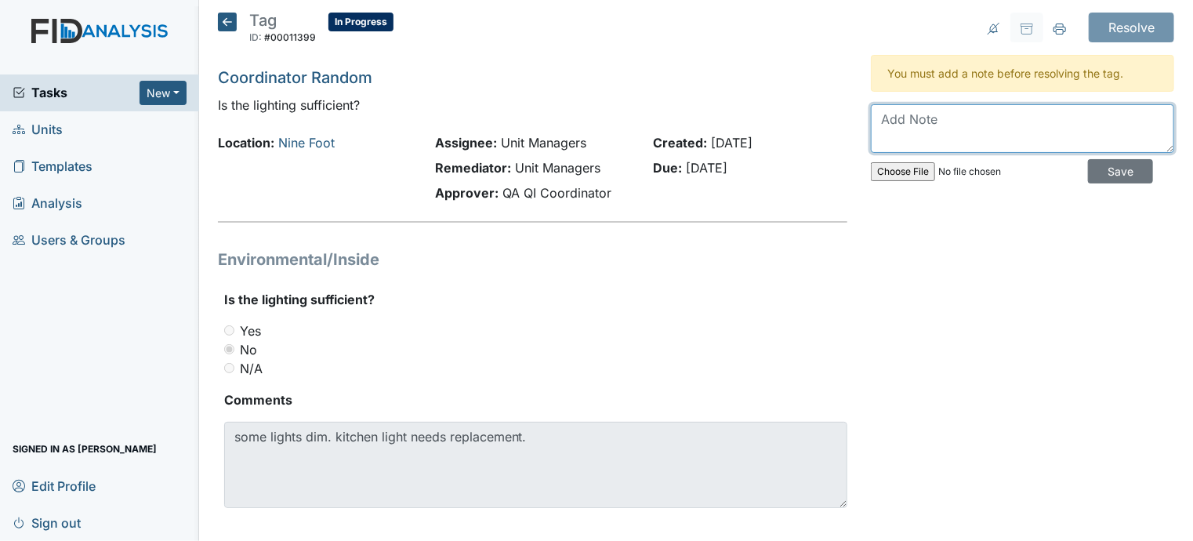
click at [882, 117] on textarea at bounding box center [1022, 128] width 303 height 49
type textarea "put in a work order to get bulb replaced"
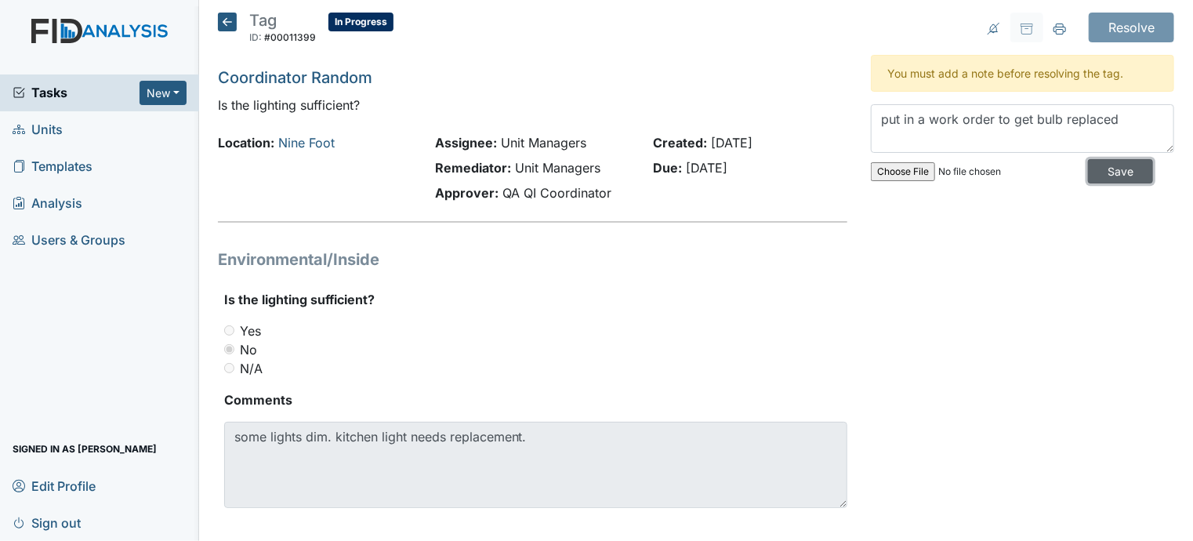
click at [1119, 170] on input "Save" at bounding box center [1120, 171] width 65 height 24
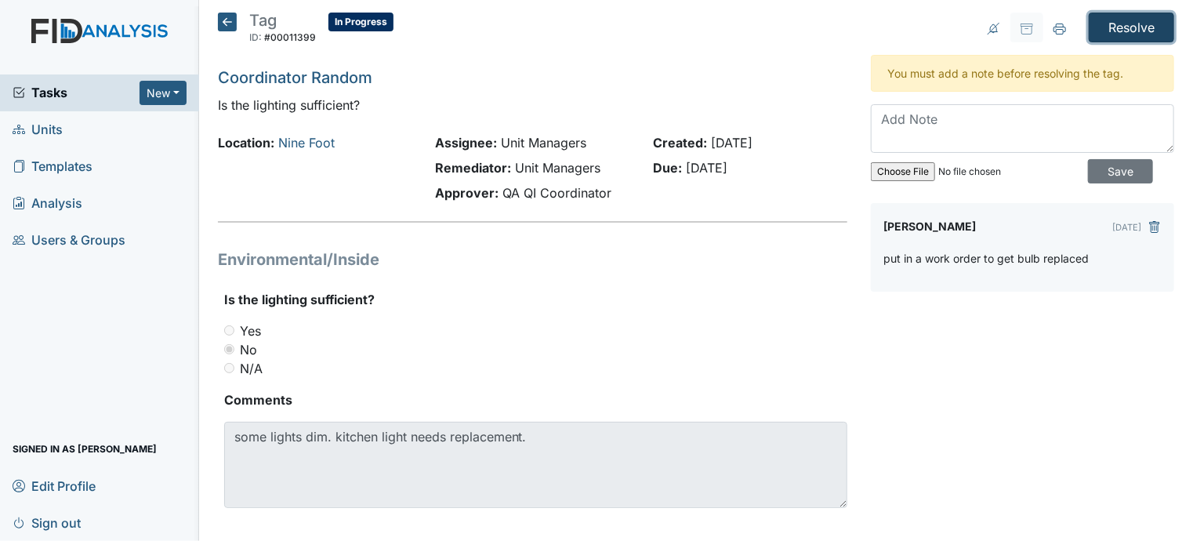
click at [1128, 24] on input "Resolve" at bounding box center [1131, 28] width 85 height 30
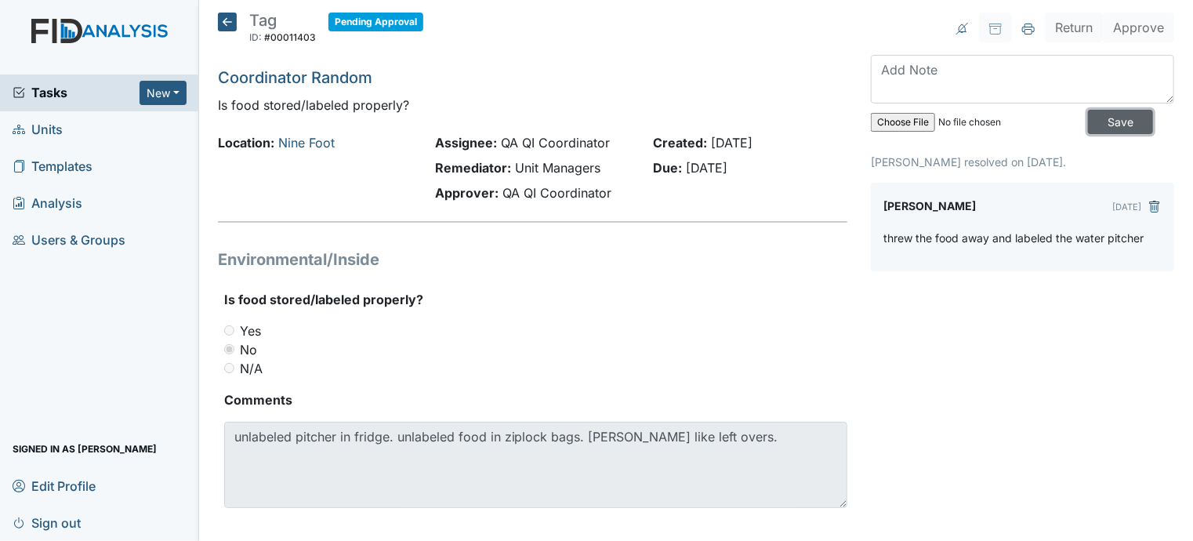
click at [1097, 120] on input "Save" at bounding box center [1120, 122] width 65 height 24
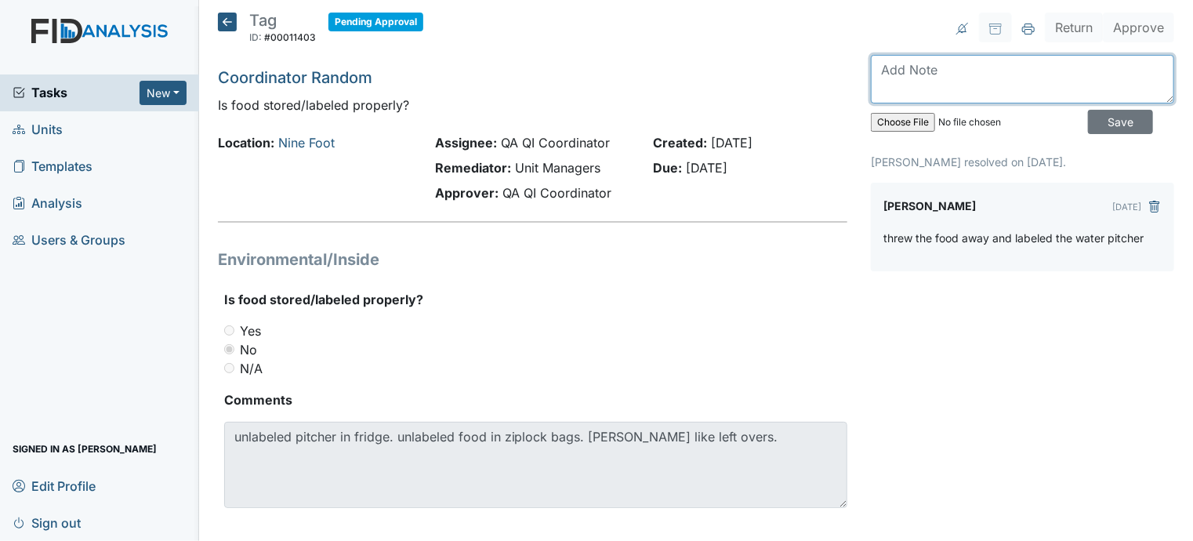
click at [900, 89] on textarea at bounding box center [1022, 79] width 303 height 49
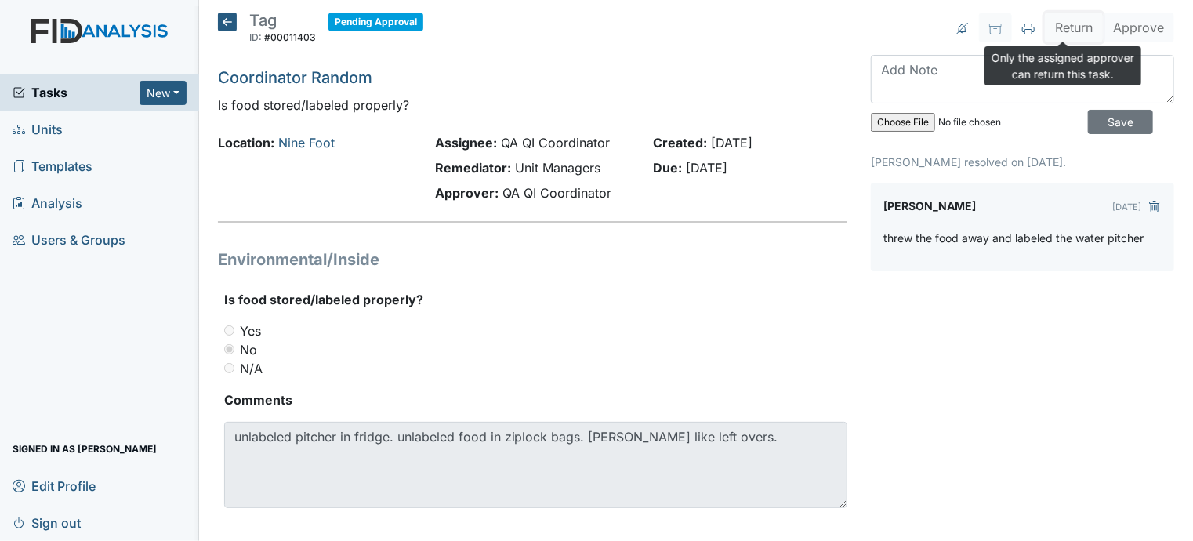
click at [1067, 28] on button "Return" at bounding box center [1074, 28] width 58 height 30
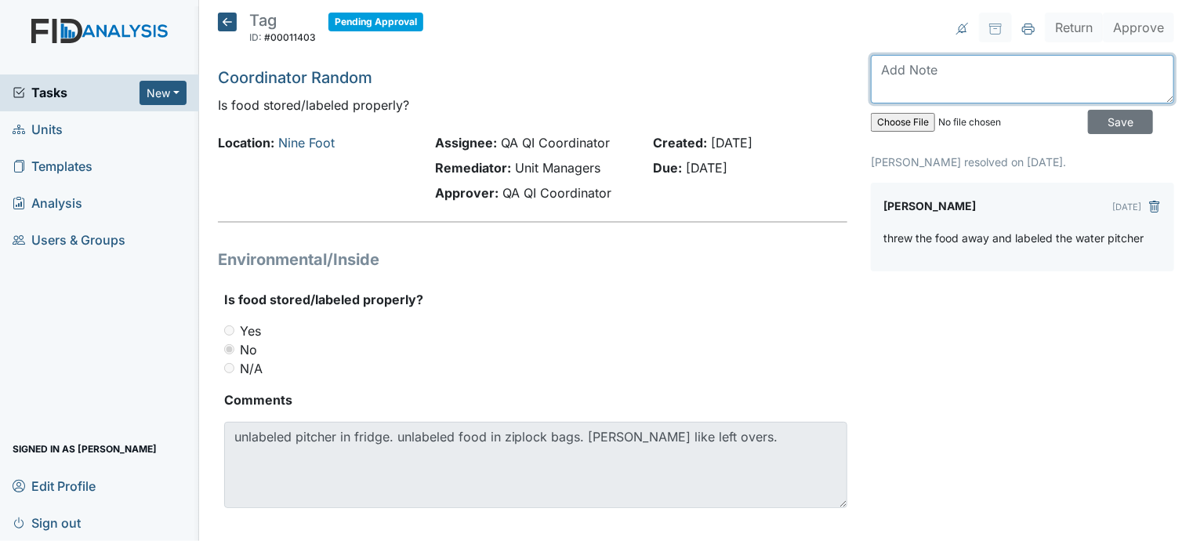
click at [950, 74] on textarea at bounding box center [1022, 79] width 303 height 49
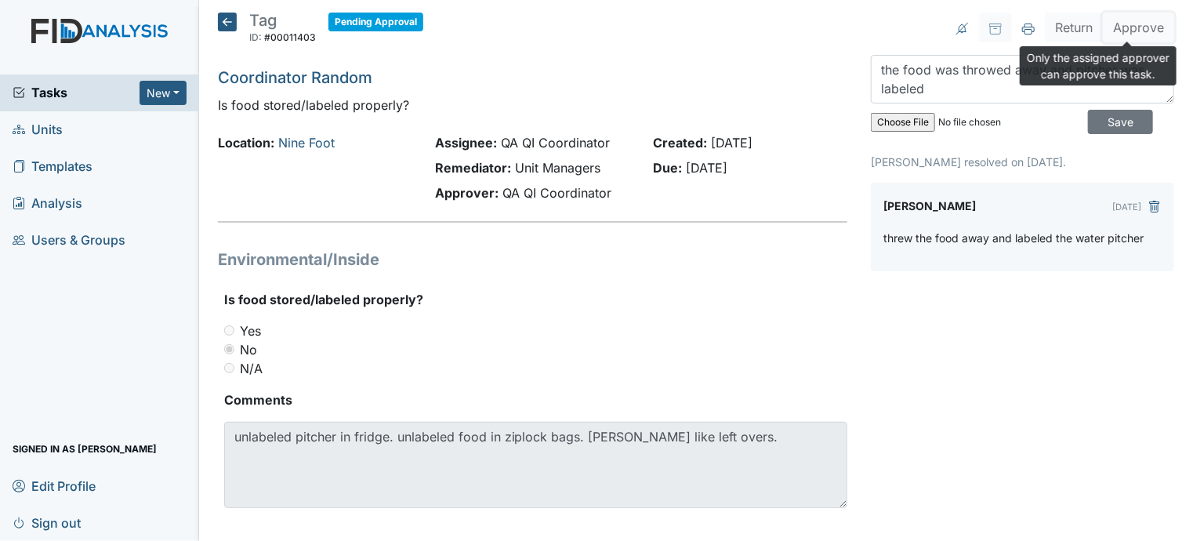
click at [1129, 29] on button "Approve" at bounding box center [1138, 28] width 71 height 30
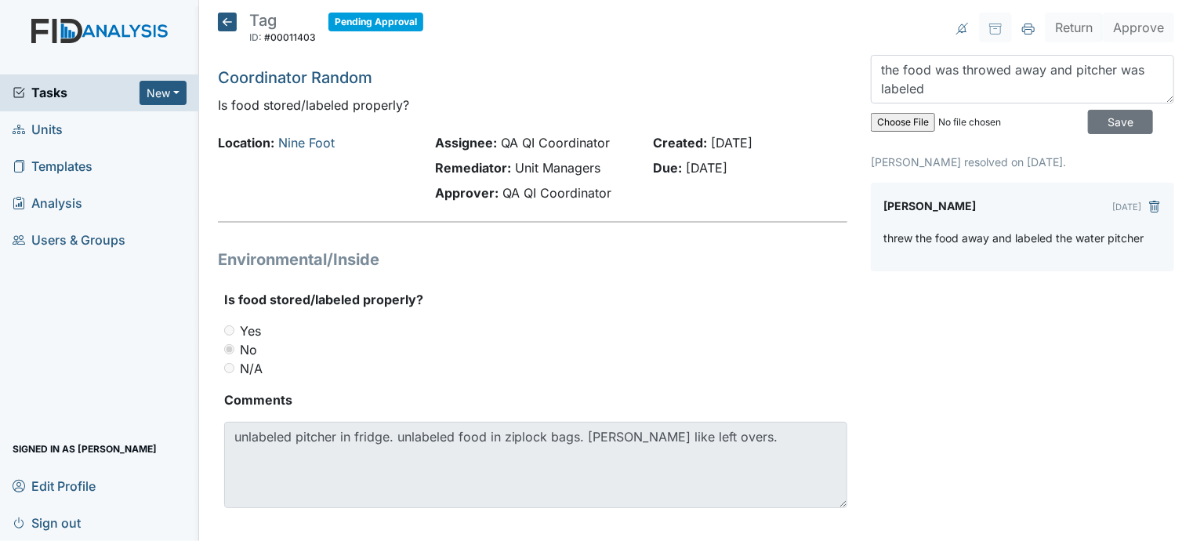
click at [1001, 117] on input "file" at bounding box center [977, 123] width 213 height 38
click at [1135, 67] on textarea "the food was throwed away and pitcher was labeled" at bounding box center [1022, 79] width 303 height 49
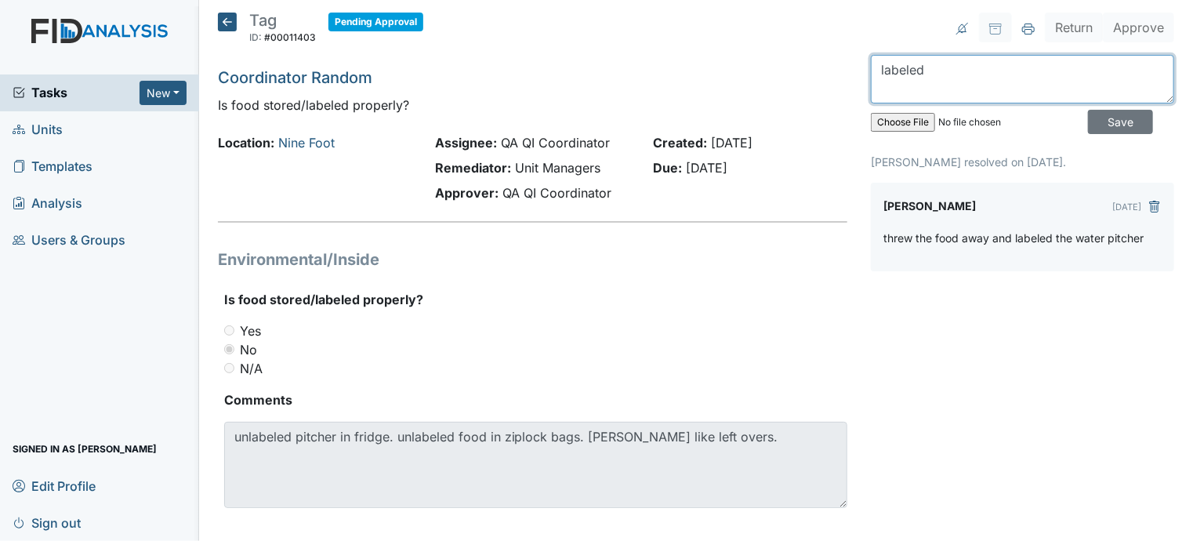
click at [921, 70] on textarea "labeled" at bounding box center [1022, 79] width 303 height 49
type textarea "l"
click at [224, 19] on icon at bounding box center [227, 22] width 19 height 19
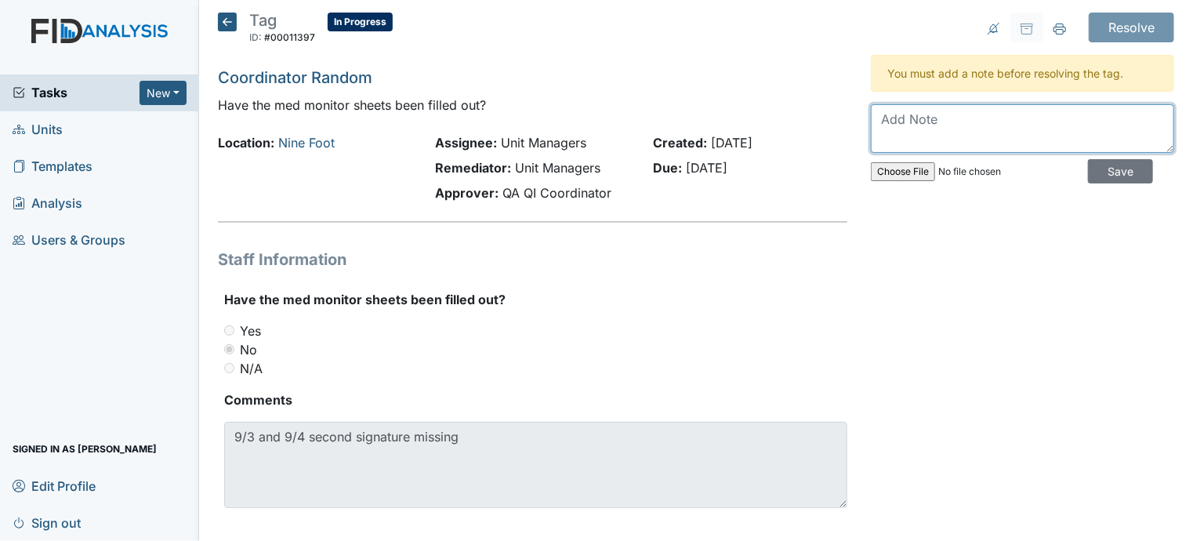
click at [875, 121] on textarea at bounding box center [1022, 128] width 303 height 49
click at [996, 118] on textarea "Jashayla signed the" at bounding box center [1022, 128] width 303 height 49
click at [996, 118] on textarea "Jashayla signed the med" at bounding box center [1022, 128] width 303 height 49
click at [1026, 117] on textarea "Jashayla signed the med" at bounding box center [1022, 128] width 303 height 49
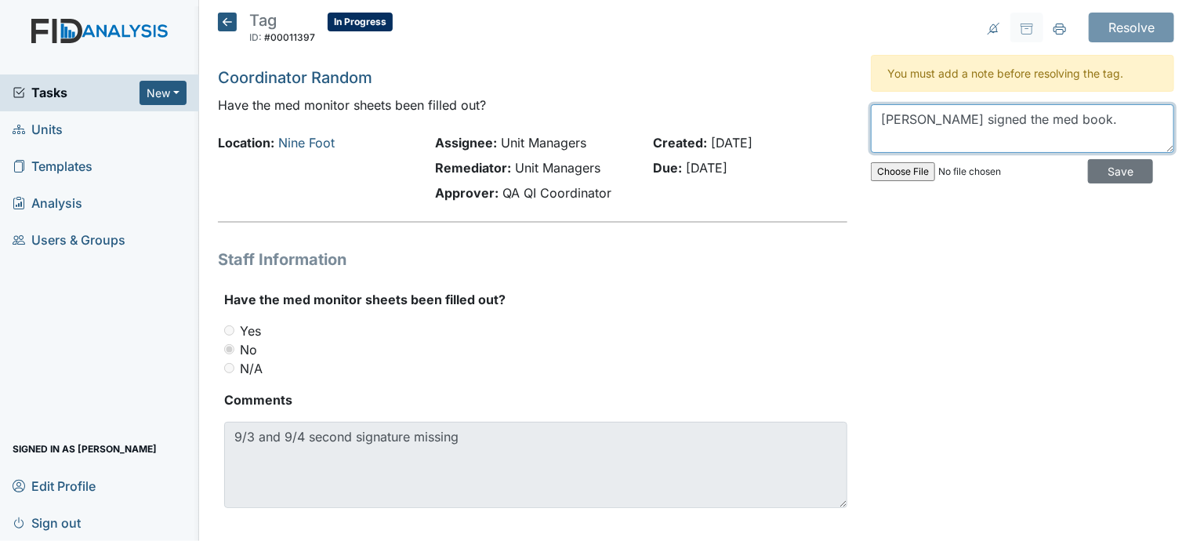
type textarea "Jashayla signed the med book."
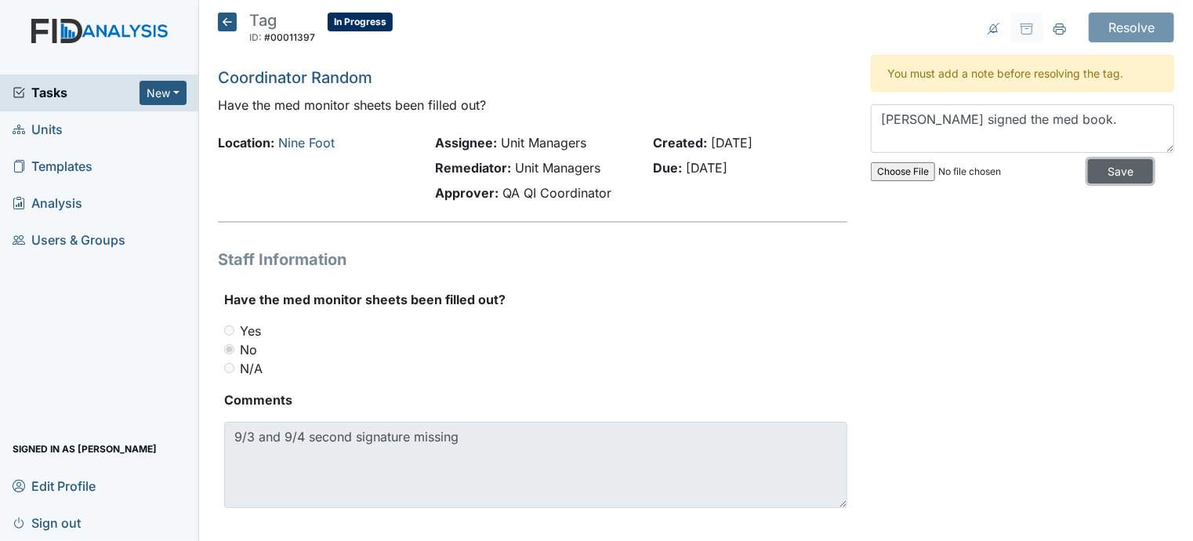
click at [1104, 167] on input "Save" at bounding box center [1120, 171] width 65 height 24
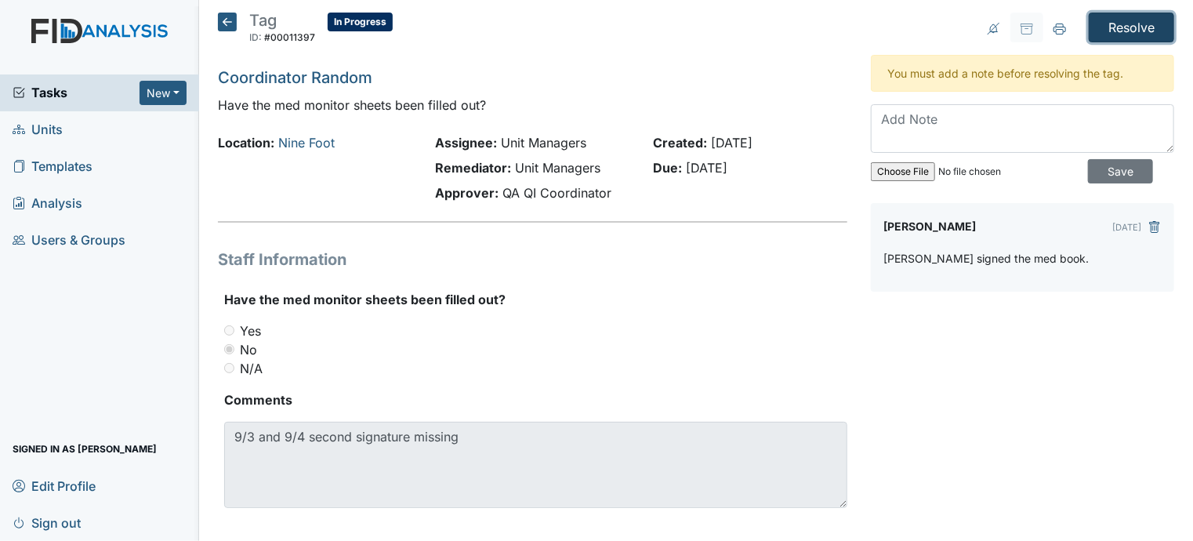
click at [1121, 27] on input "Resolve" at bounding box center [1131, 28] width 85 height 30
